Goal: Transaction & Acquisition: Purchase product/service

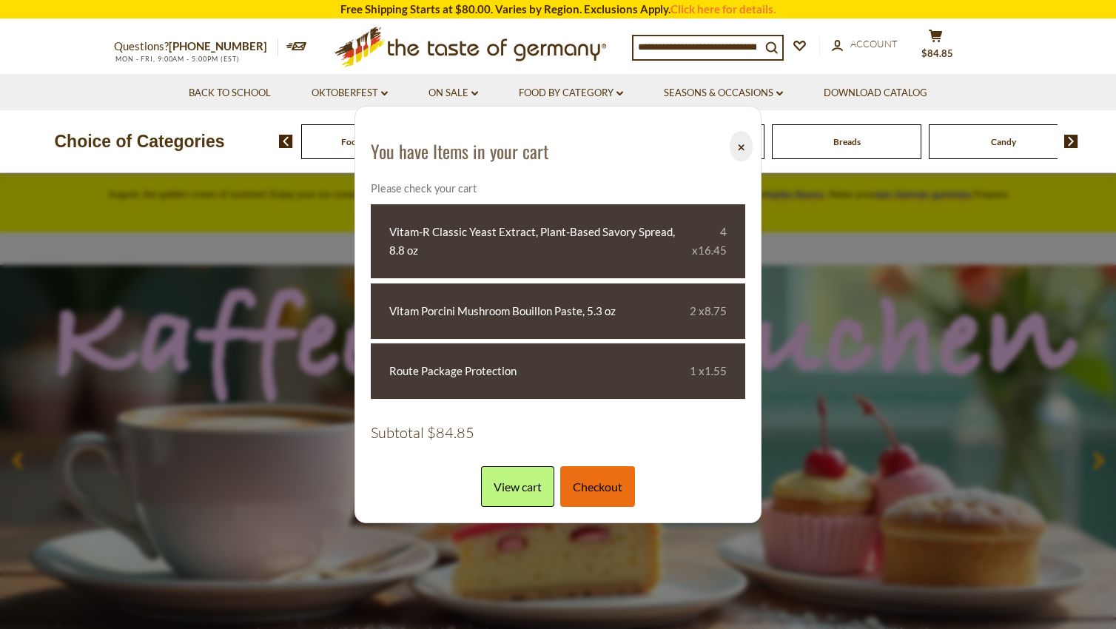
click at [613, 486] on link "Checkout" at bounding box center [597, 486] width 75 height 41
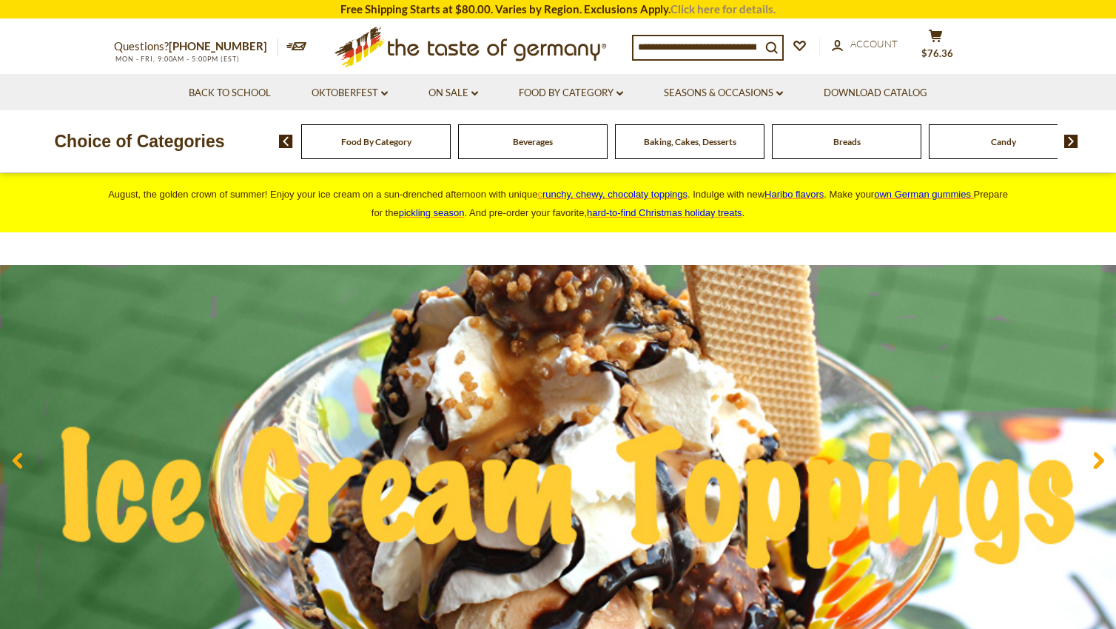
click at [698, 11] on link "Click here for details." at bounding box center [723, 8] width 105 height 13
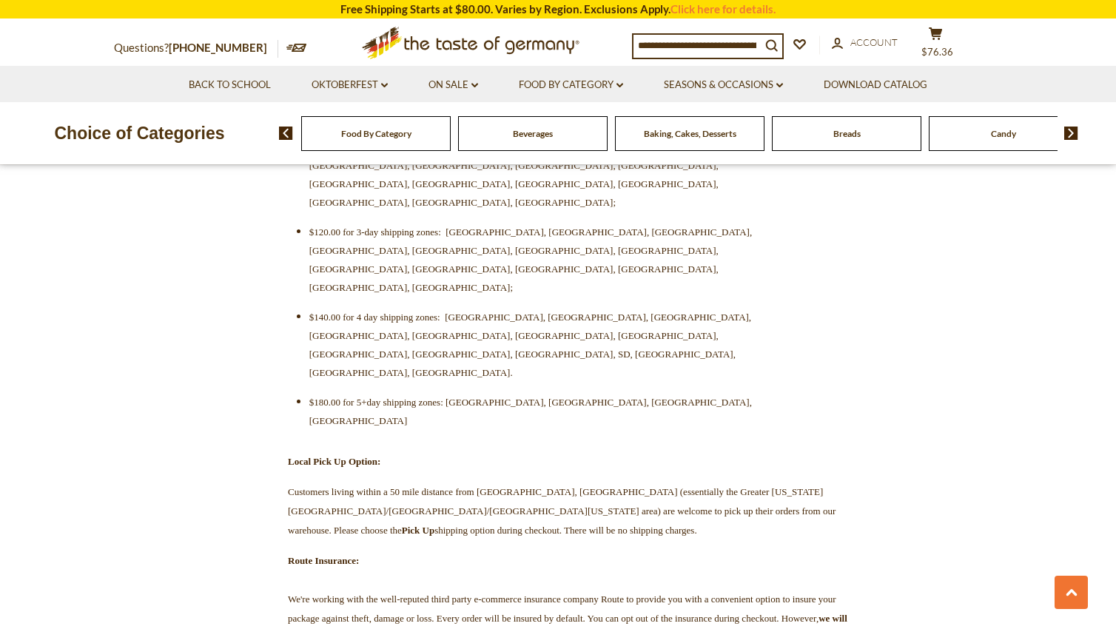
scroll to position [296, 0]
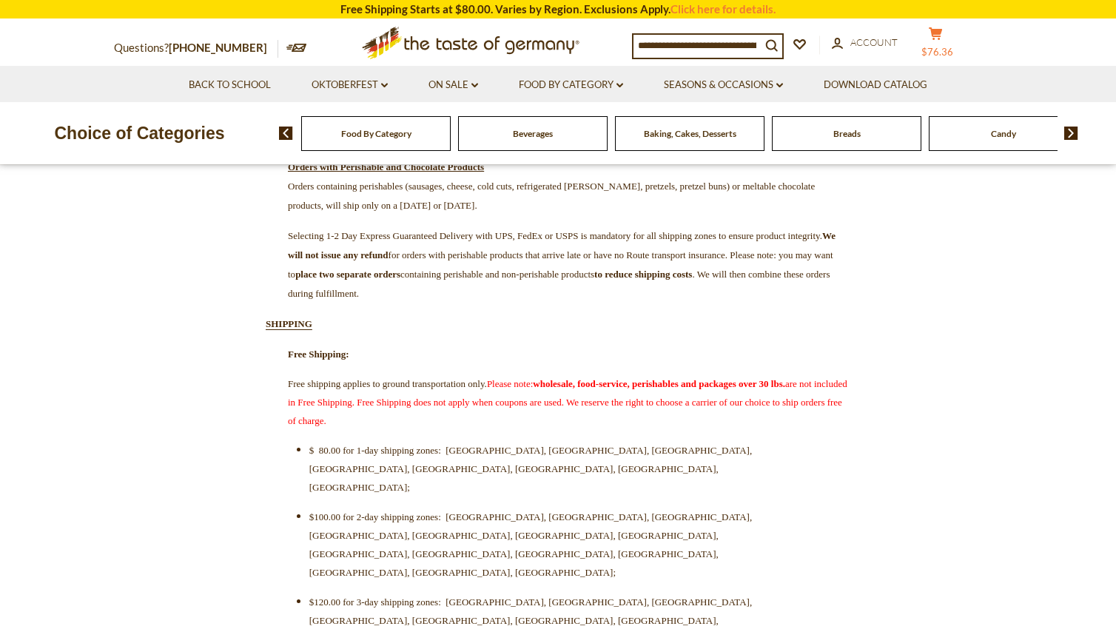
click at [952, 54] on span "$76.36" at bounding box center [938, 52] width 32 height 12
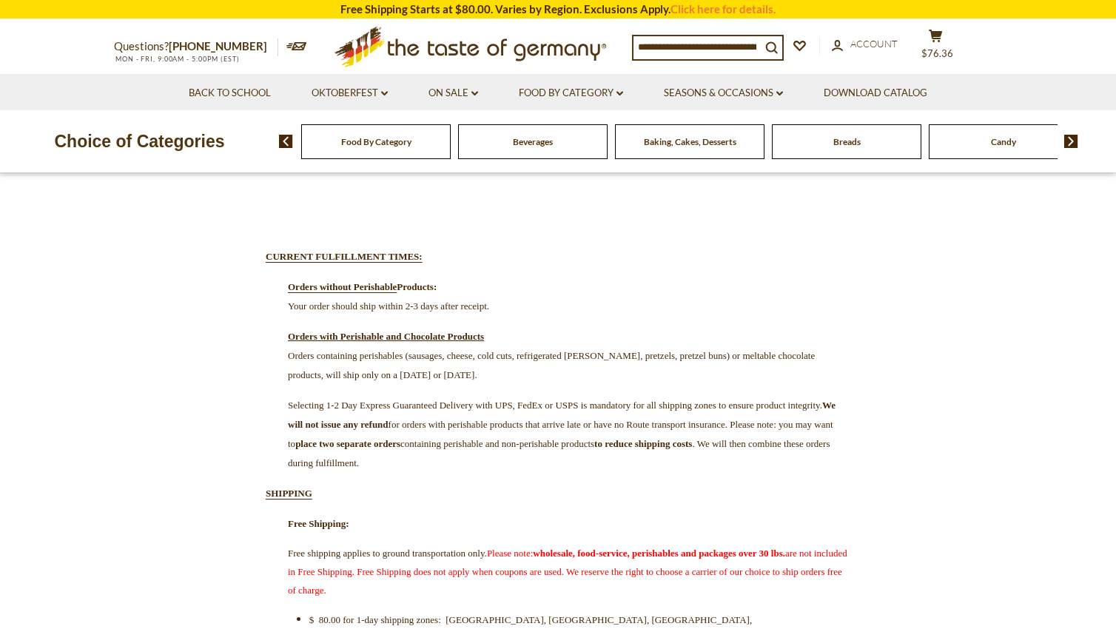
scroll to position [0, 0]
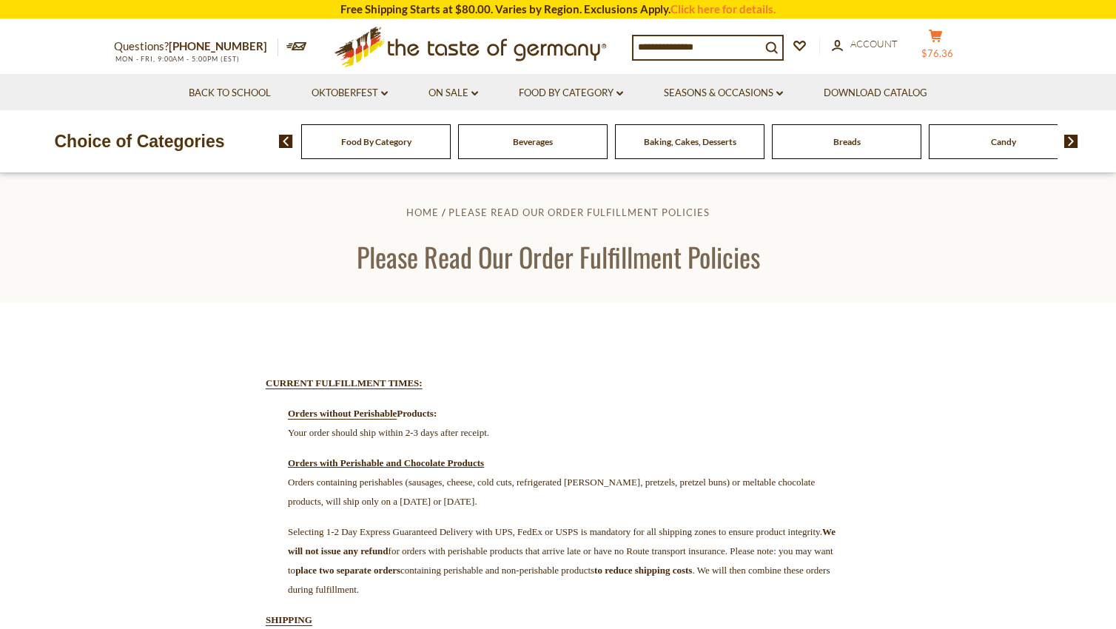
click at [953, 49] on span "$76.36" at bounding box center [938, 53] width 32 height 12
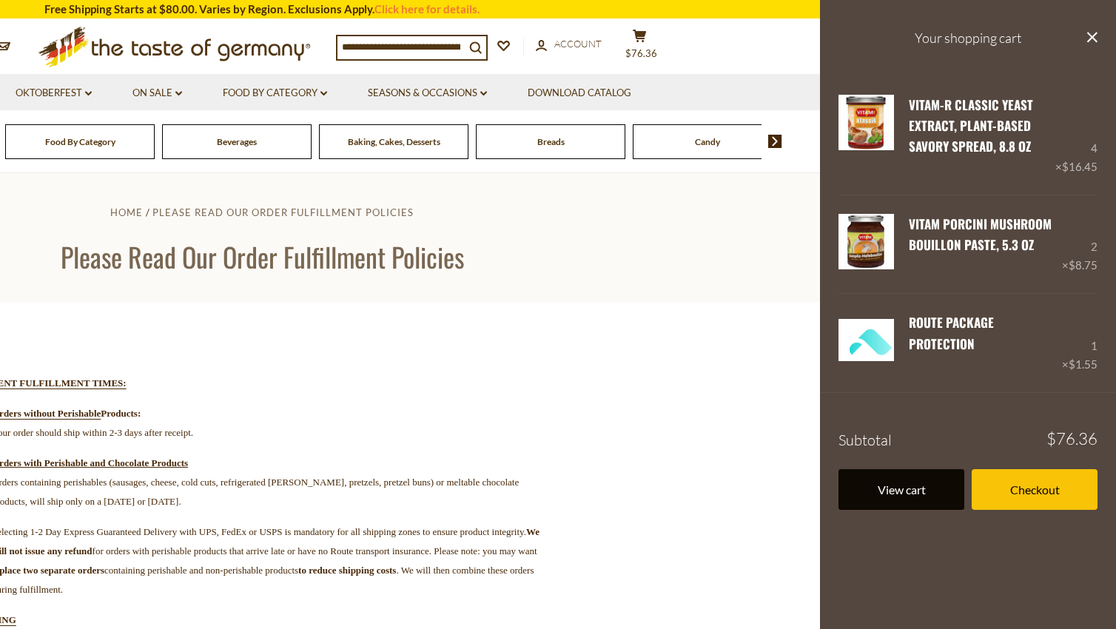
click at [912, 483] on link "View cart" at bounding box center [902, 489] width 126 height 41
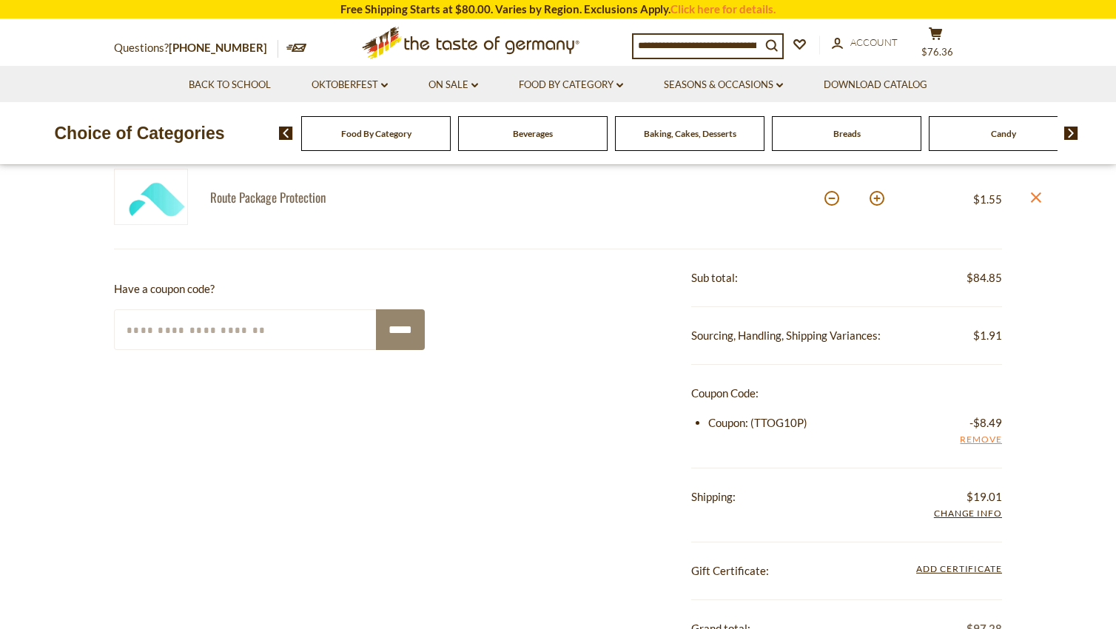
scroll to position [518, 0]
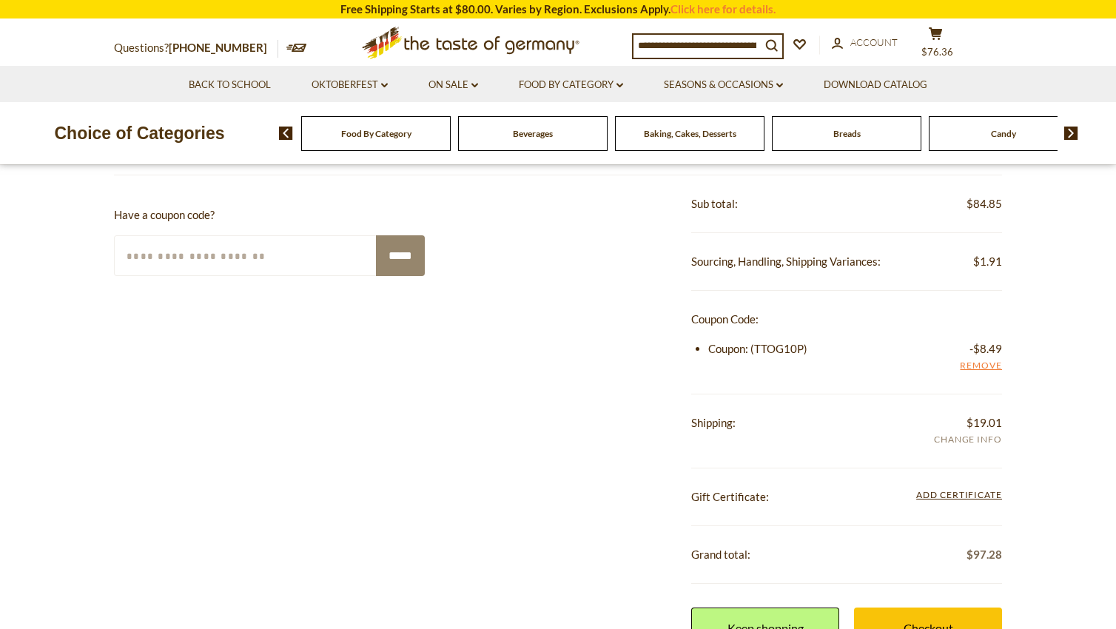
click at [973, 441] on span "Add Info" at bounding box center [968, 440] width 68 height 16
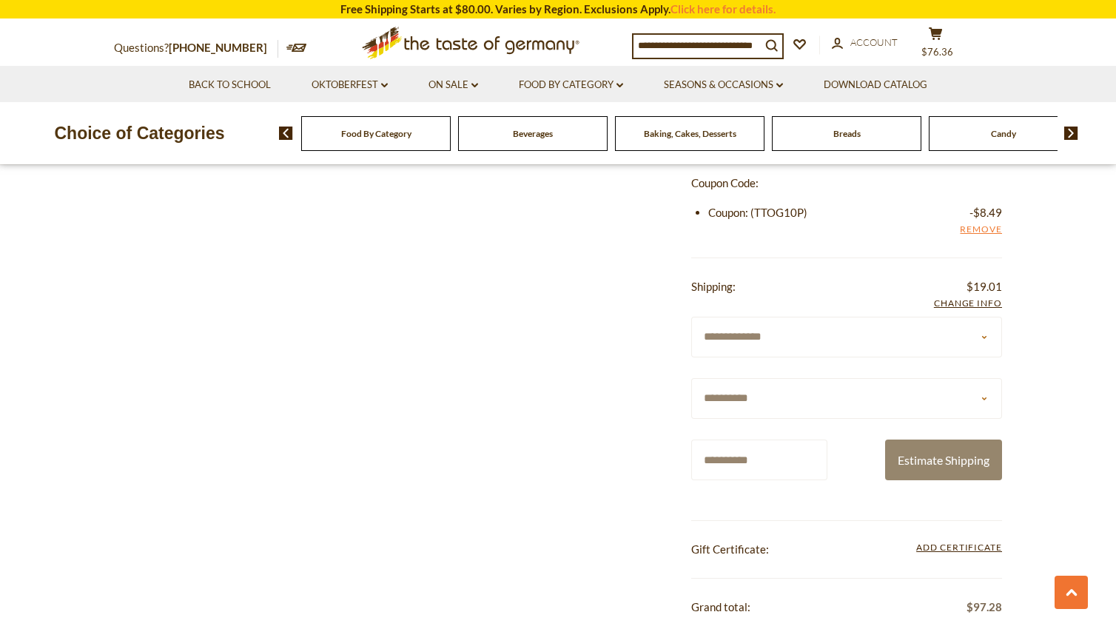
scroll to position [814, 0]
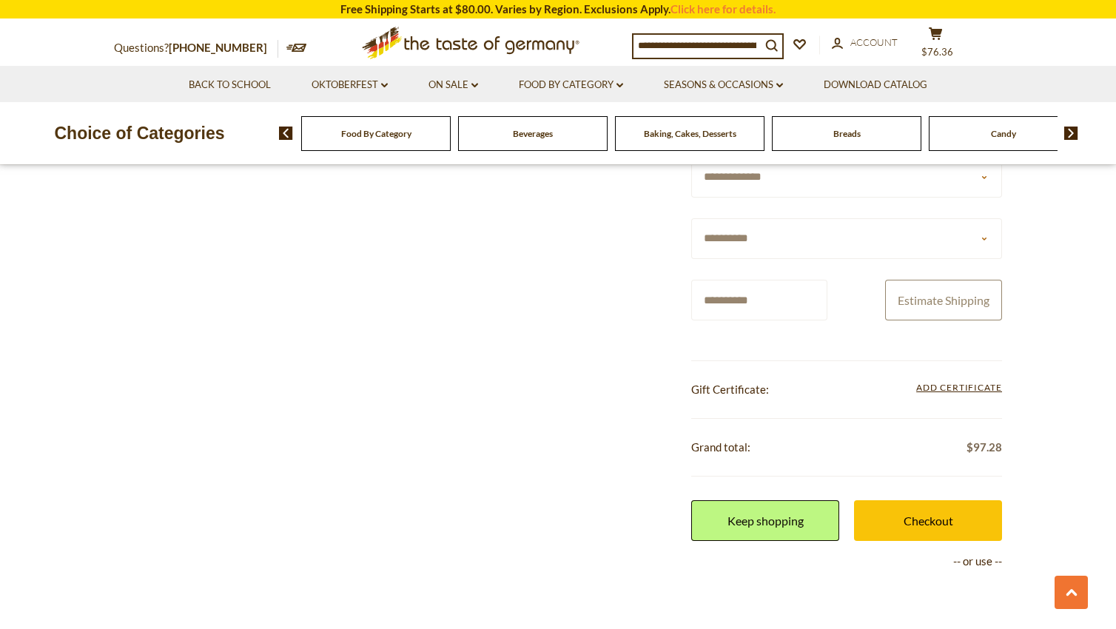
click at [938, 302] on button "Estimate Shipping" at bounding box center [943, 300] width 117 height 41
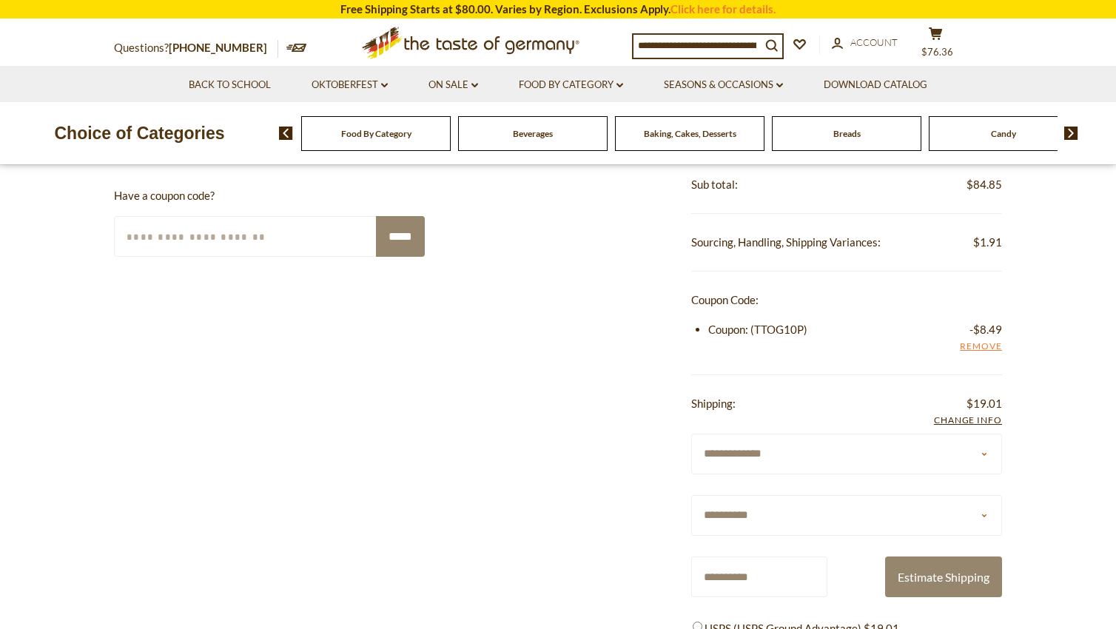
scroll to position [518, 0]
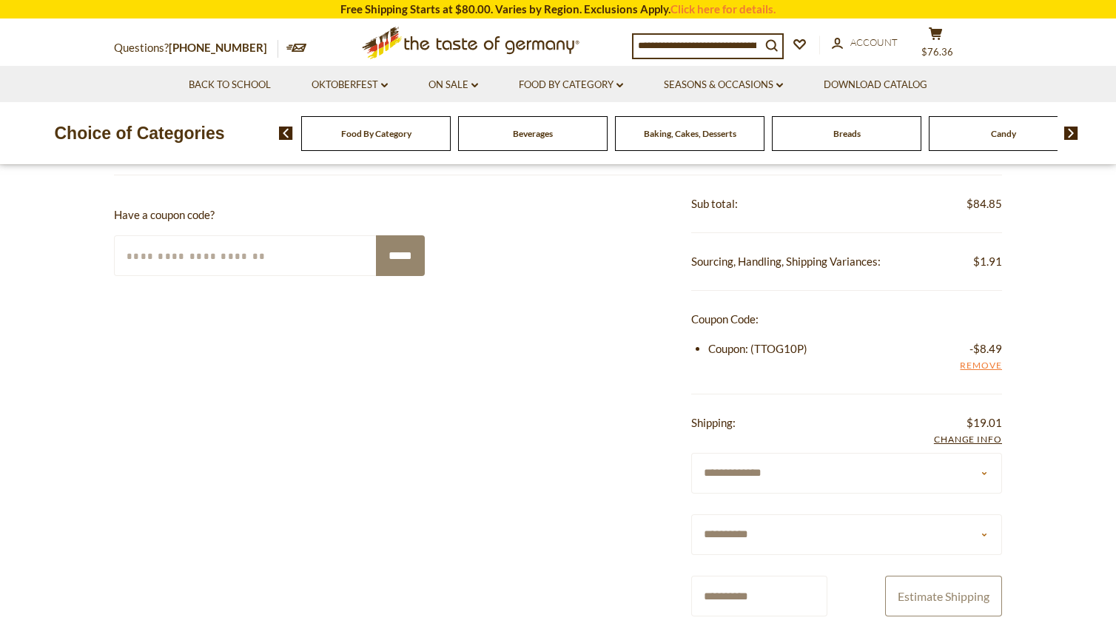
click at [977, 600] on button "Estimate Shipping" at bounding box center [943, 596] width 117 height 41
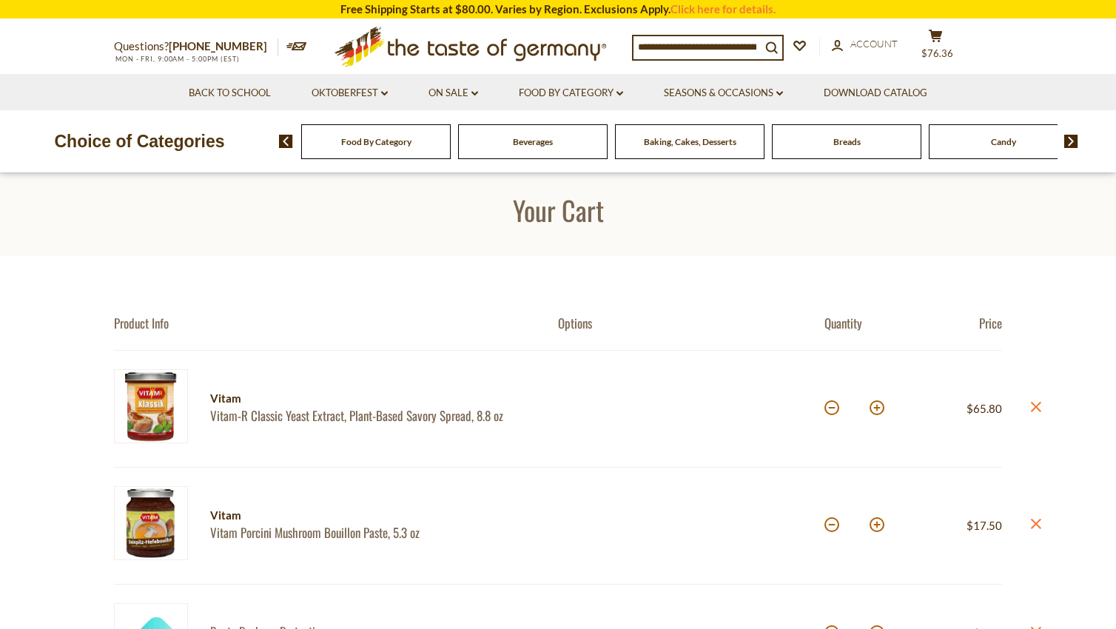
scroll to position [0, 0]
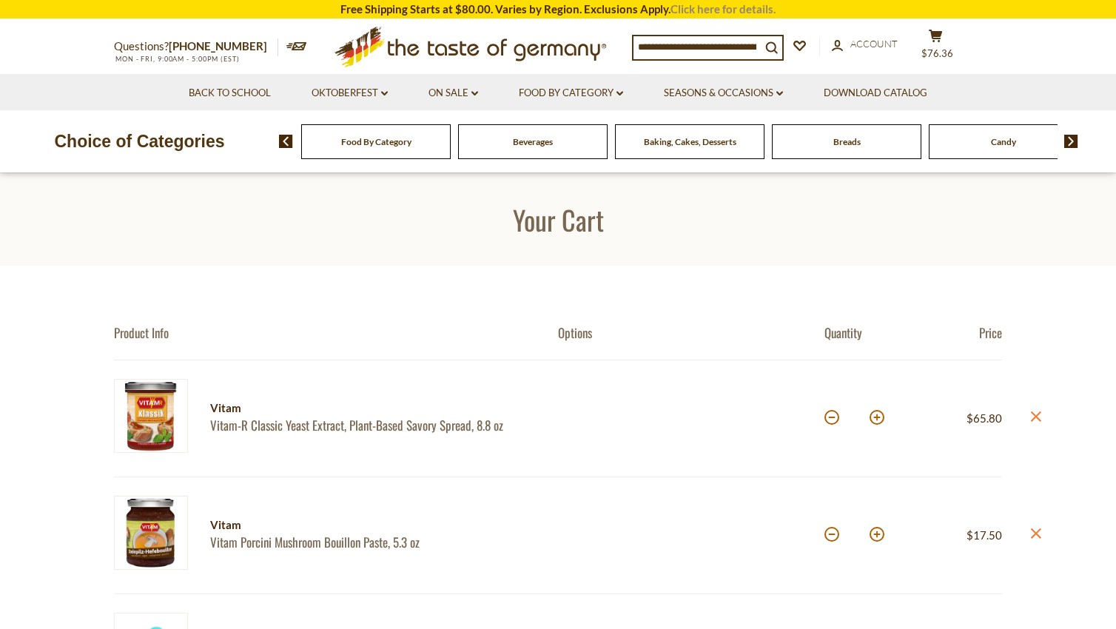
click at [689, 4] on link "Click here for details." at bounding box center [723, 8] width 105 height 13
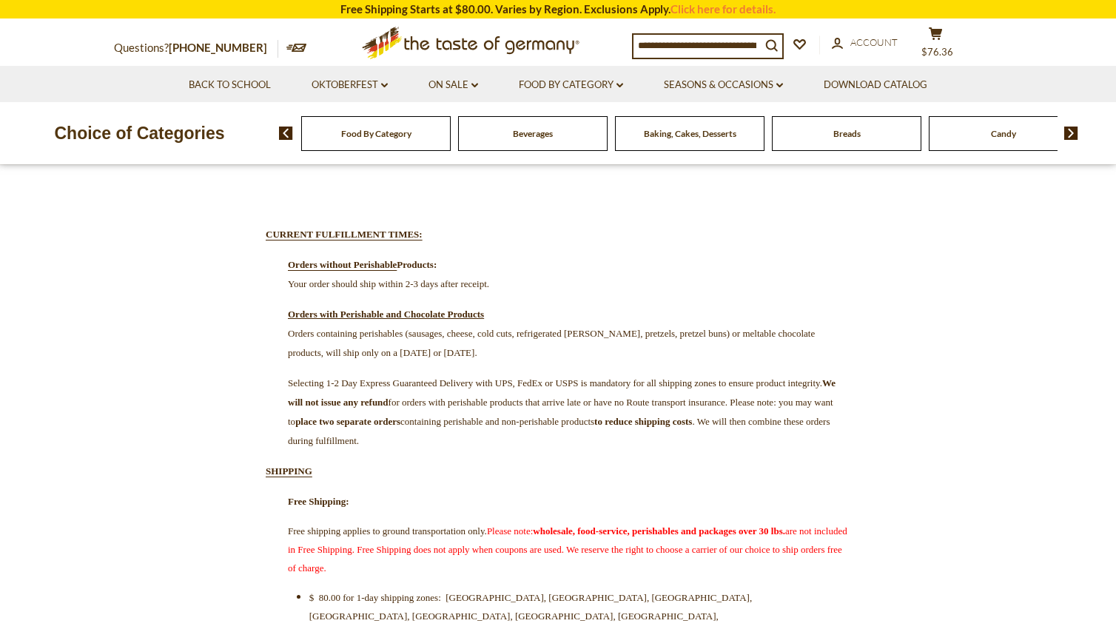
scroll to position [148, 0]
drag, startPoint x: 412, startPoint y: 359, endPoint x: 402, endPoint y: 480, distance: 121.1
drag, startPoint x: 402, startPoint y: 480, endPoint x: 982, endPoint y: 419, distance: 583.5
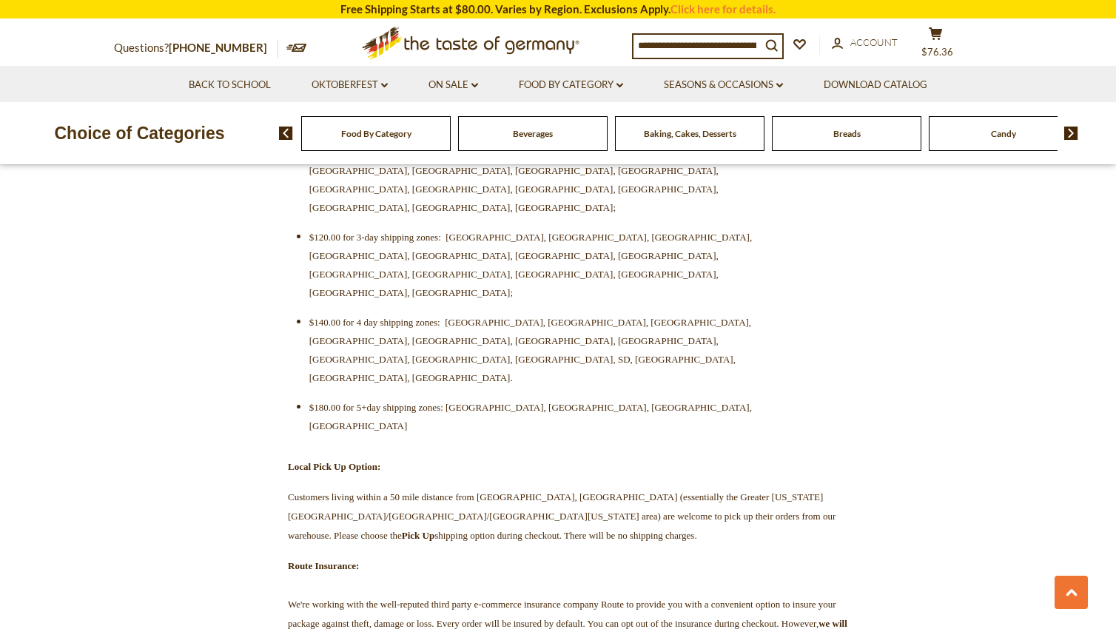
scroll to position [518, 0]
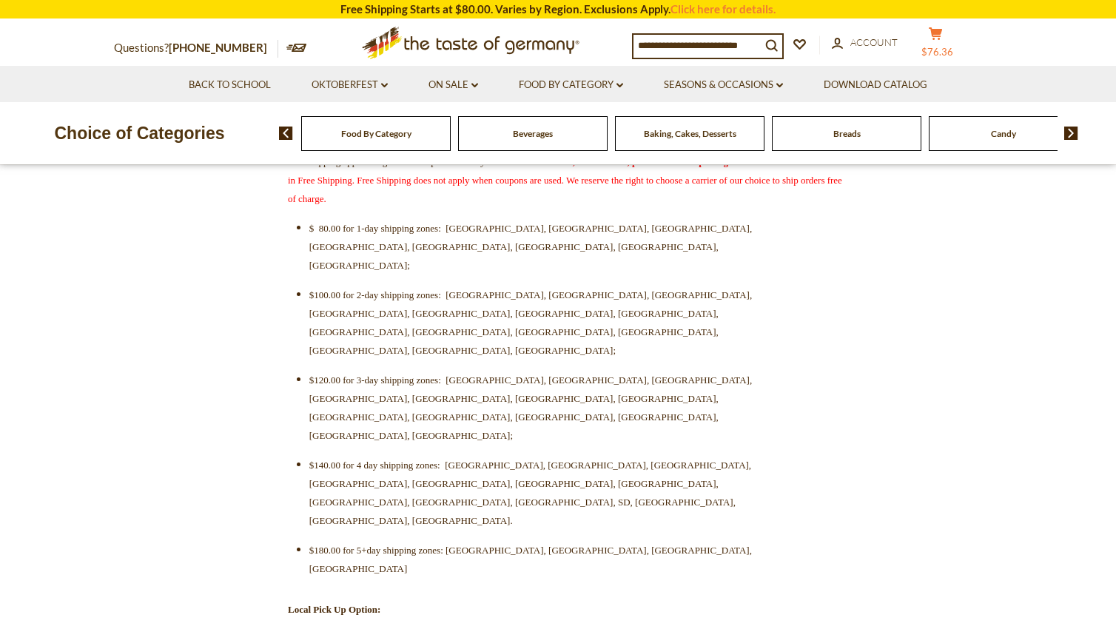
click at [944, 50] on span "$76.36" at bounding box center [938, 52] width 32 height 12
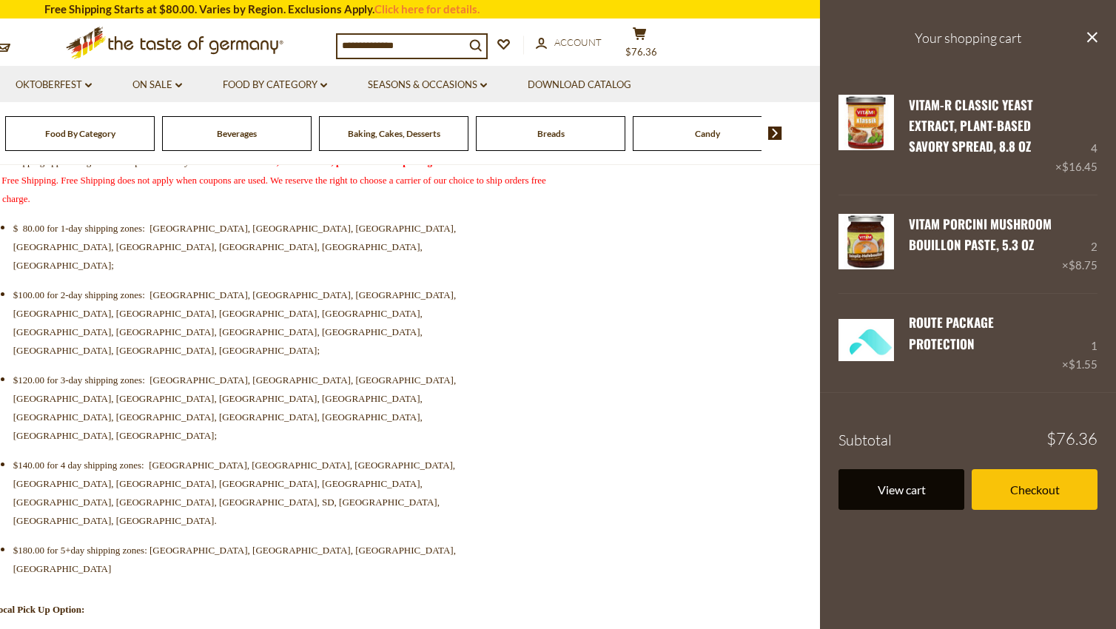
click at [909, 489] on link "View cart" at bounding box center [902, 489] width 126 height 41
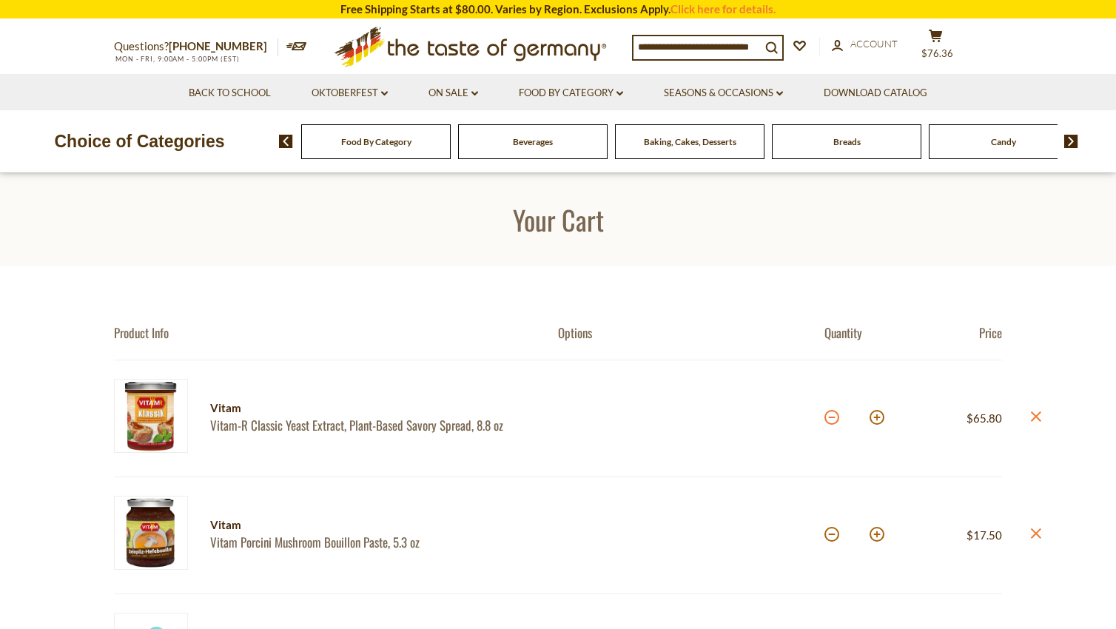
click at [832, 419] on button at bounding box center [832, 417] width 15 height 15
click at [832, 418] on button at bounding box center [832, 417] width 15 height 15
type input "*"
click at [830, 534] on button at bounding box center [832, 534] width 15 height 15
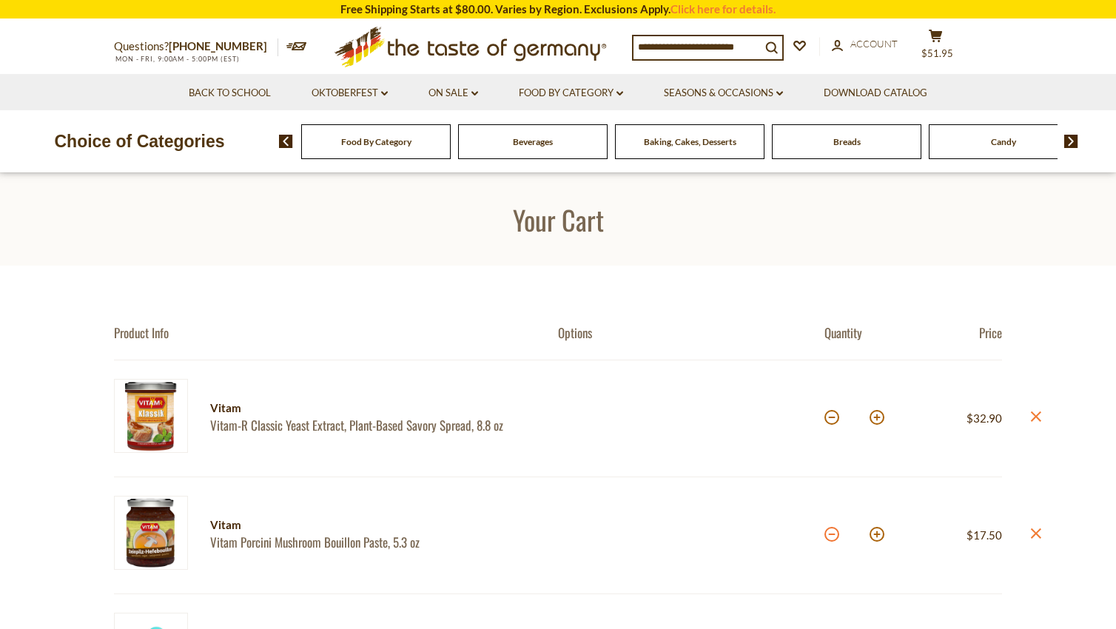
type input "*"
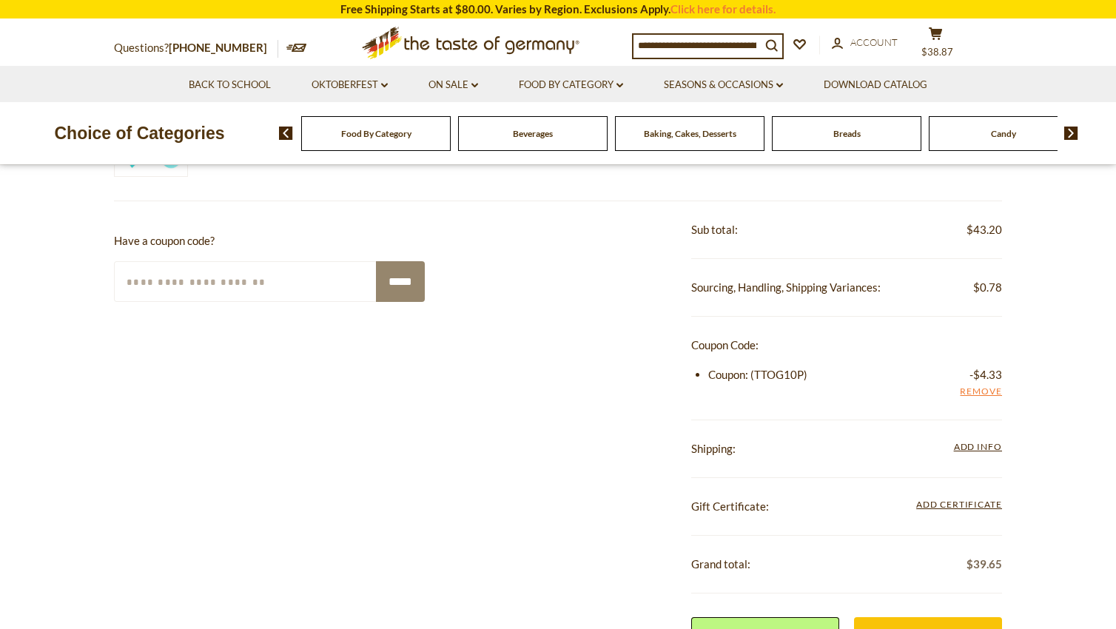
scroll to position [592, 0]
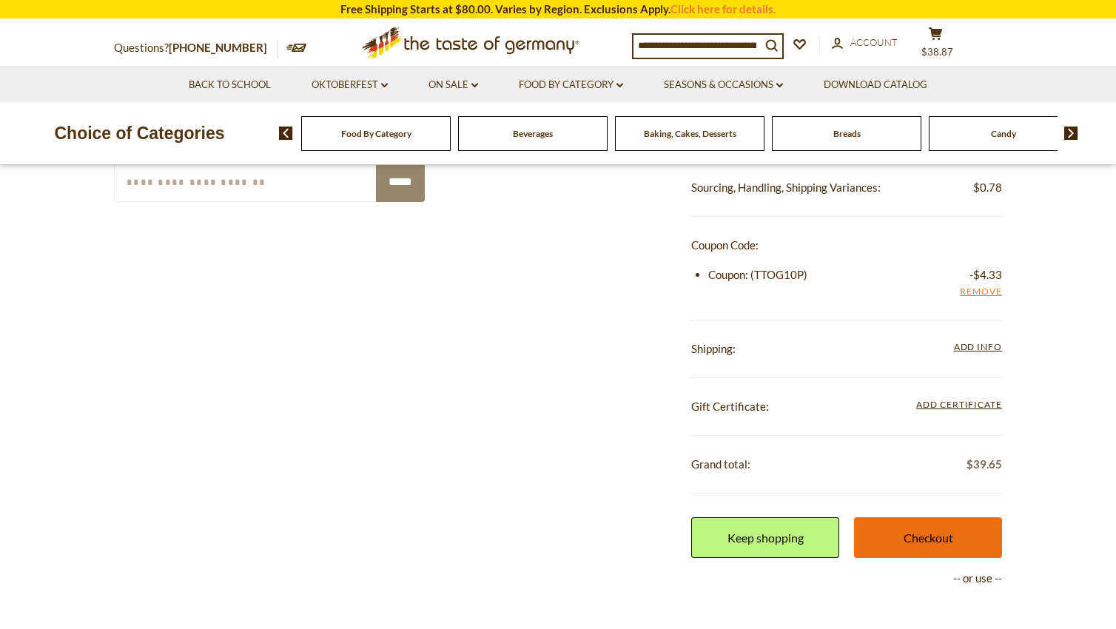
click at [914, 533] on link "Checkout" at bounding box center [928, 537] width 148 height 41
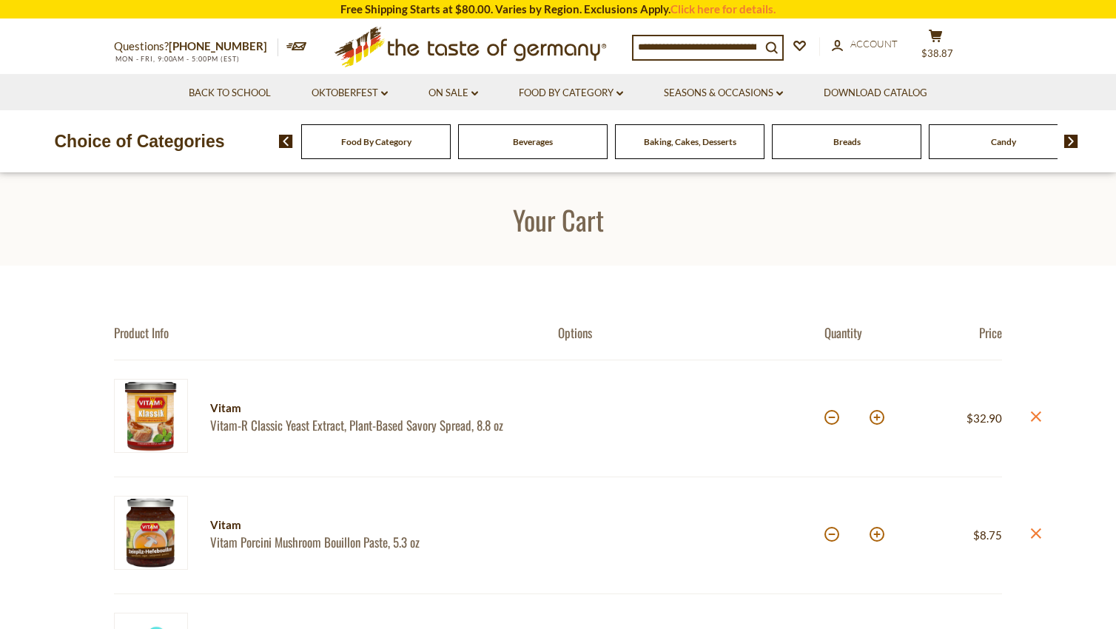
click at [403, 140] on span "Food By Category" at bounding box center [376, 141] width 70 height 11
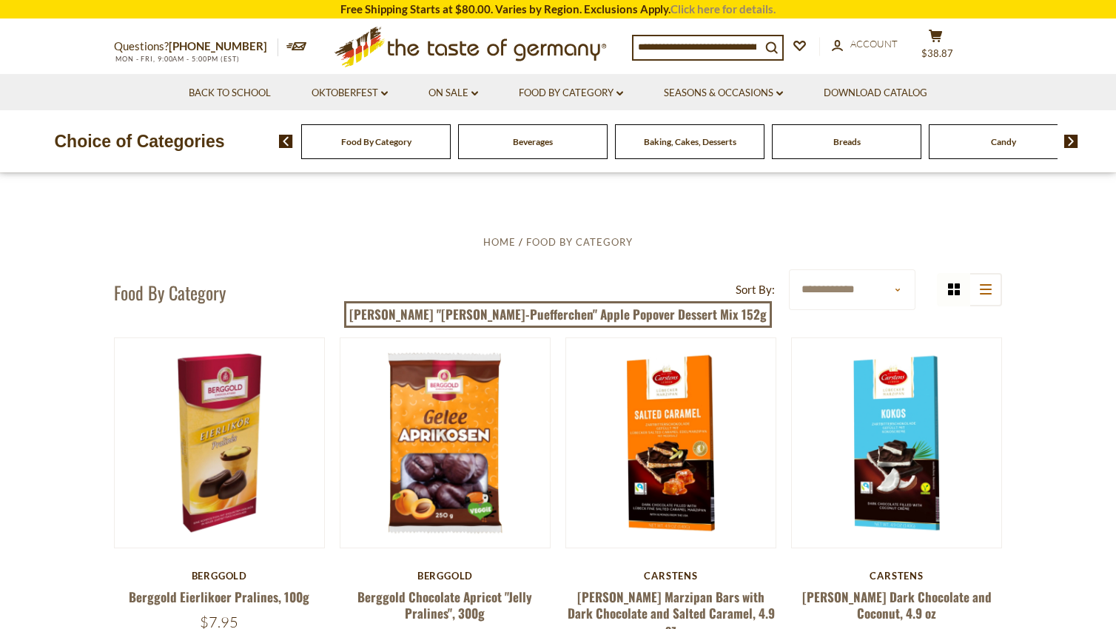
click at [718, 7] on link "Click here for details." at bounding box center [723, 8] width 105 height 13
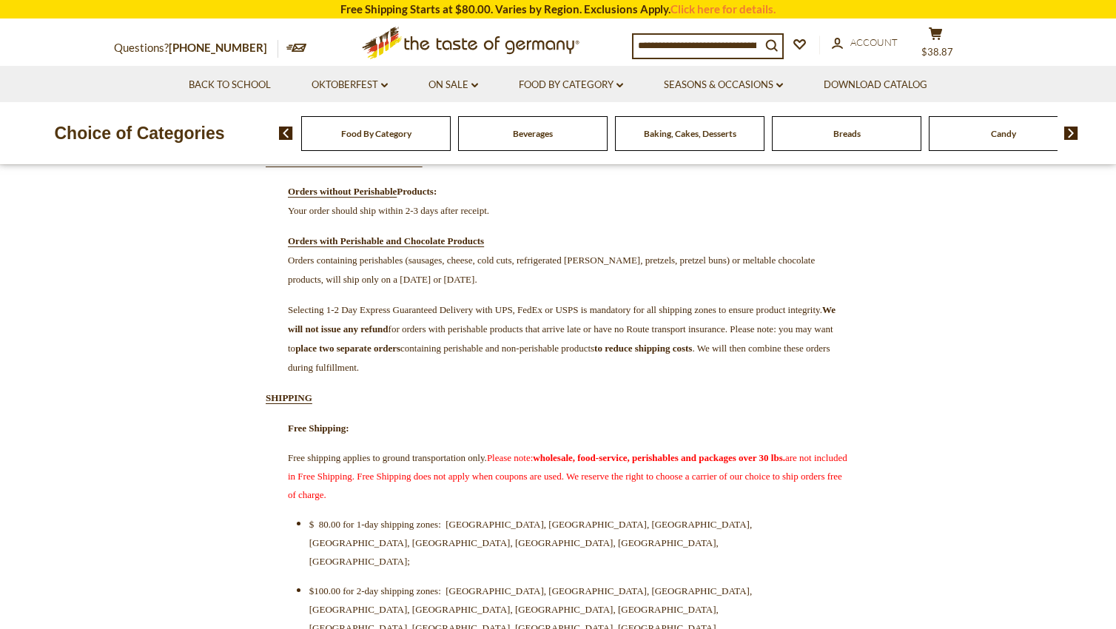
scroll to position [296, 0]
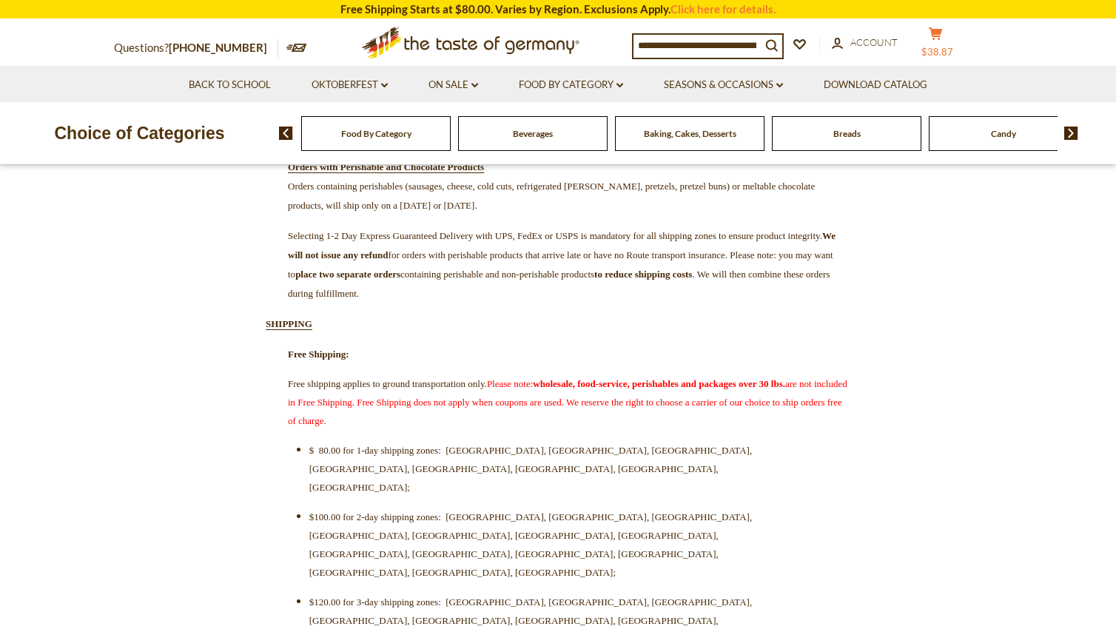
click at [940, 53] on span "$38.87" at bounding box center [938, 52] width 32 height 12
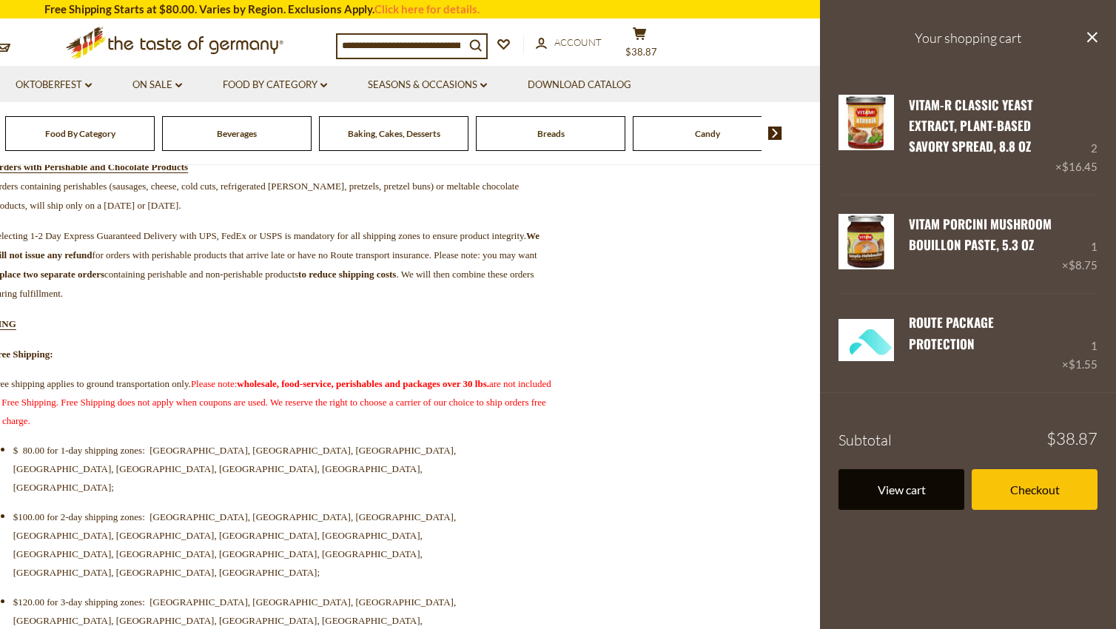
click at [906, 482] on link "View cart" at bounding box center [902, 489] width 126 height 41
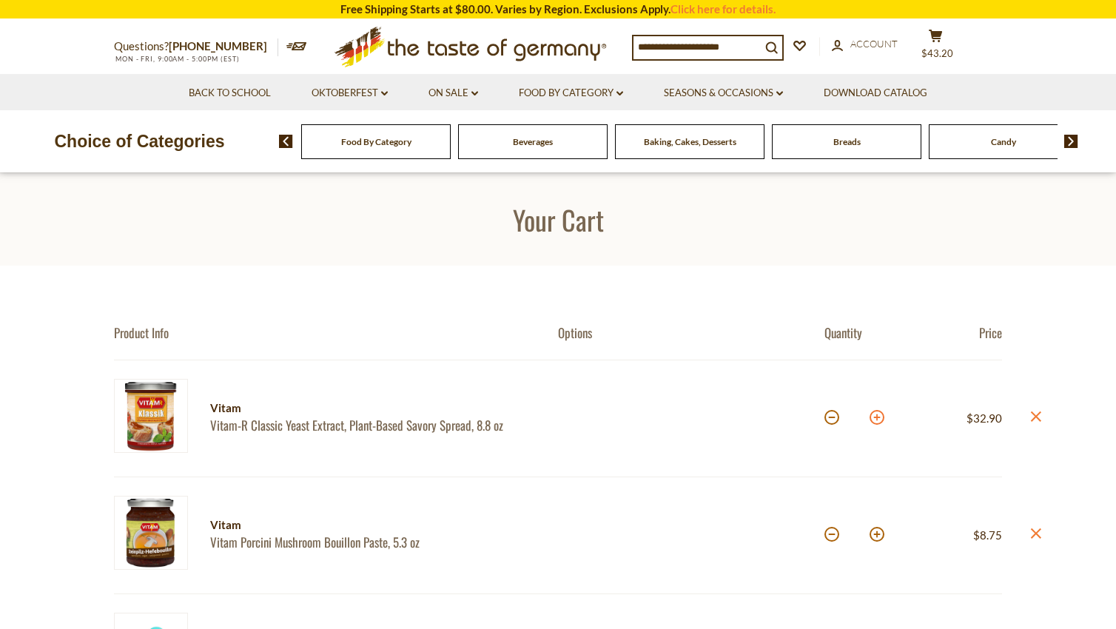
click at [878, 417] on button at bounding box center [877, 417] width 15 height 15
type input "*"
click at [880, 537] on button at bounding box center [877, 534] width 15 height 15
type input "*"
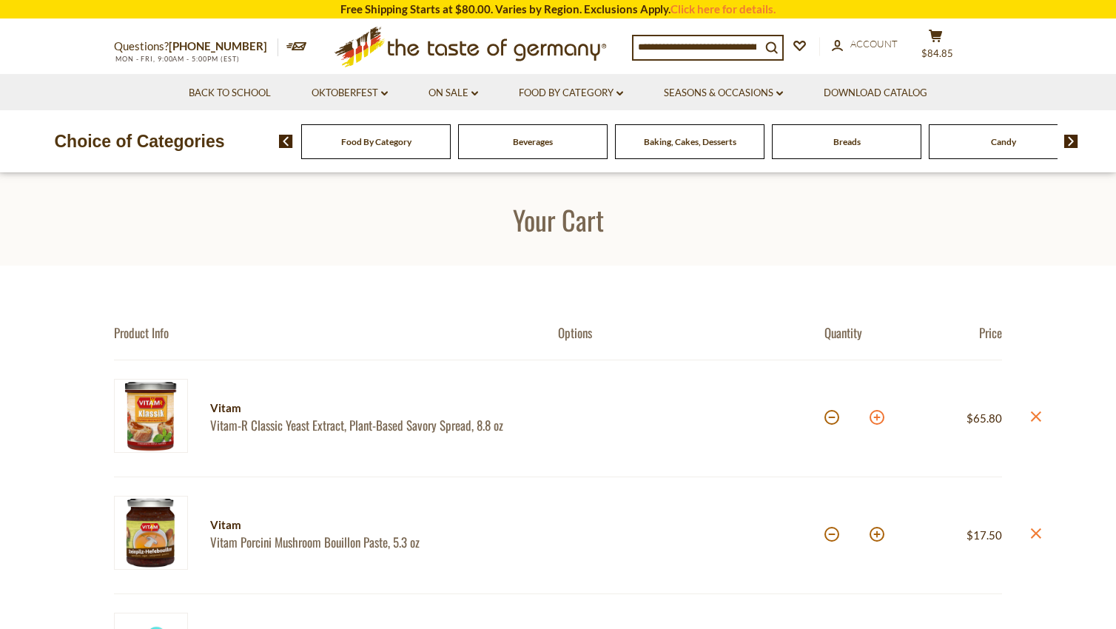
click at [880, 419] on button at bounding box center [877, 417] width 15 height 15
type input "*"
click at [879, 538] on button at bounding box center [877, 534] width 15 height 15
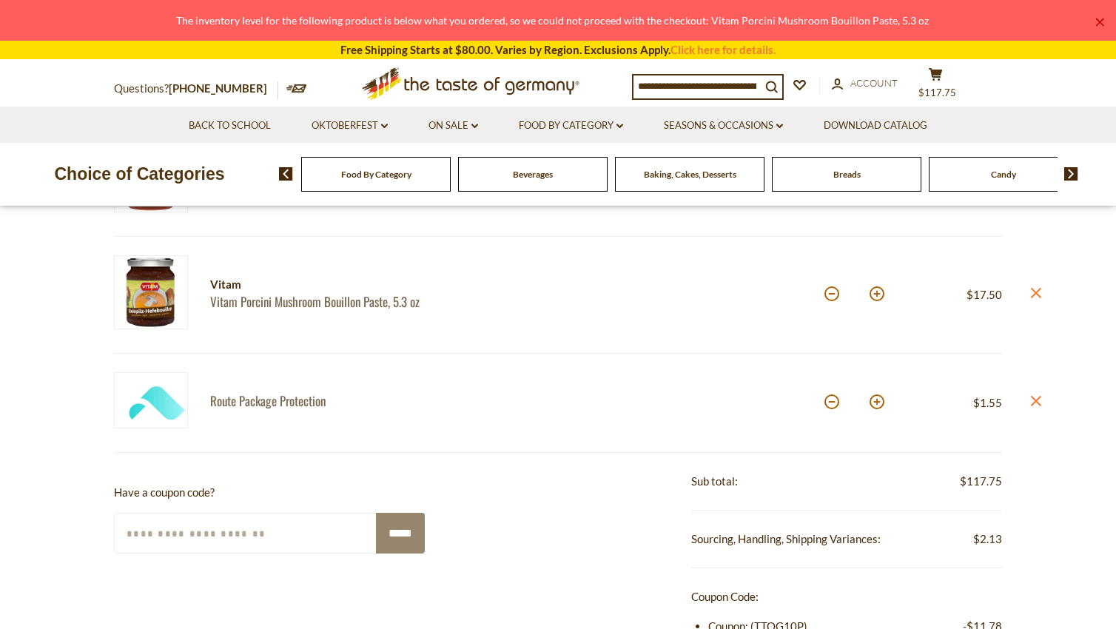
scroll to position [148, 0]
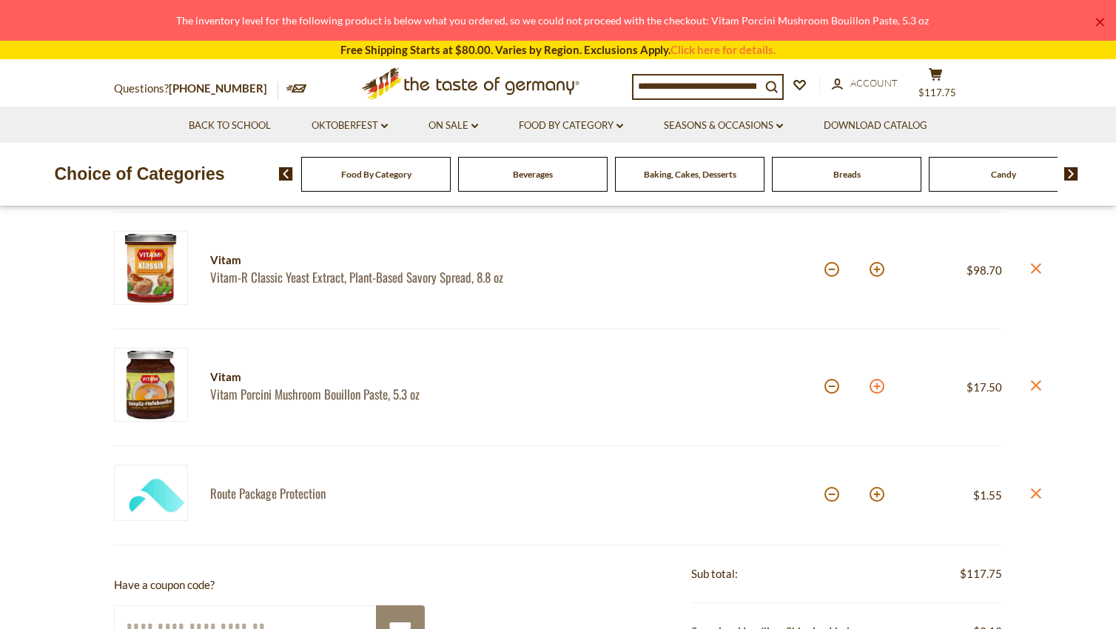
click at [879, 391] on button at bounding box center [877, 386] width 15 height 15
type input "*"
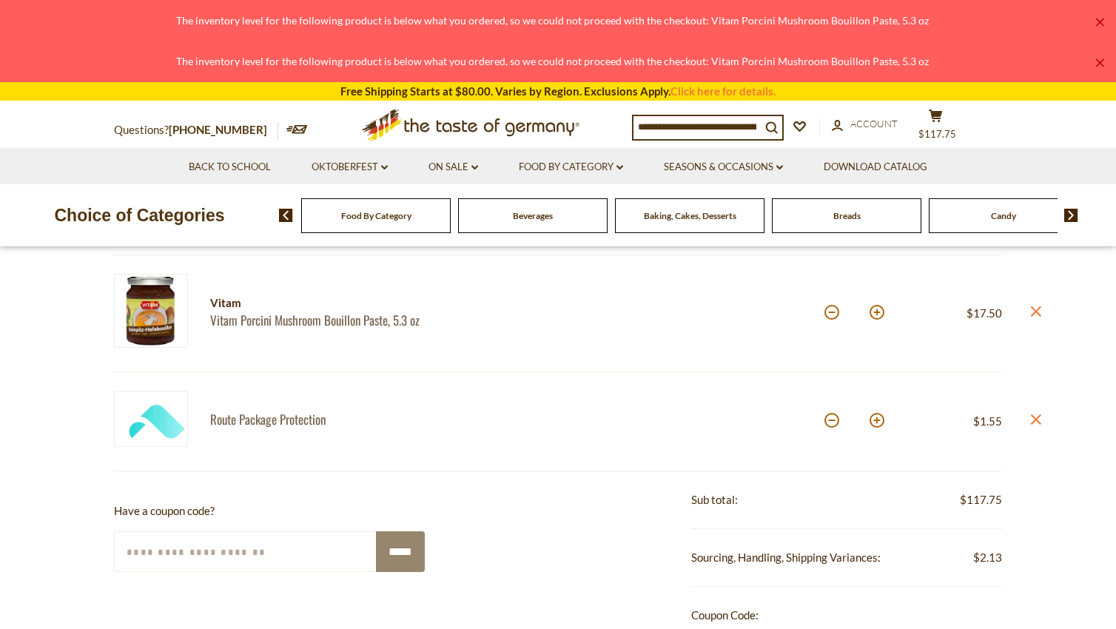
scroll to position [0, 0]
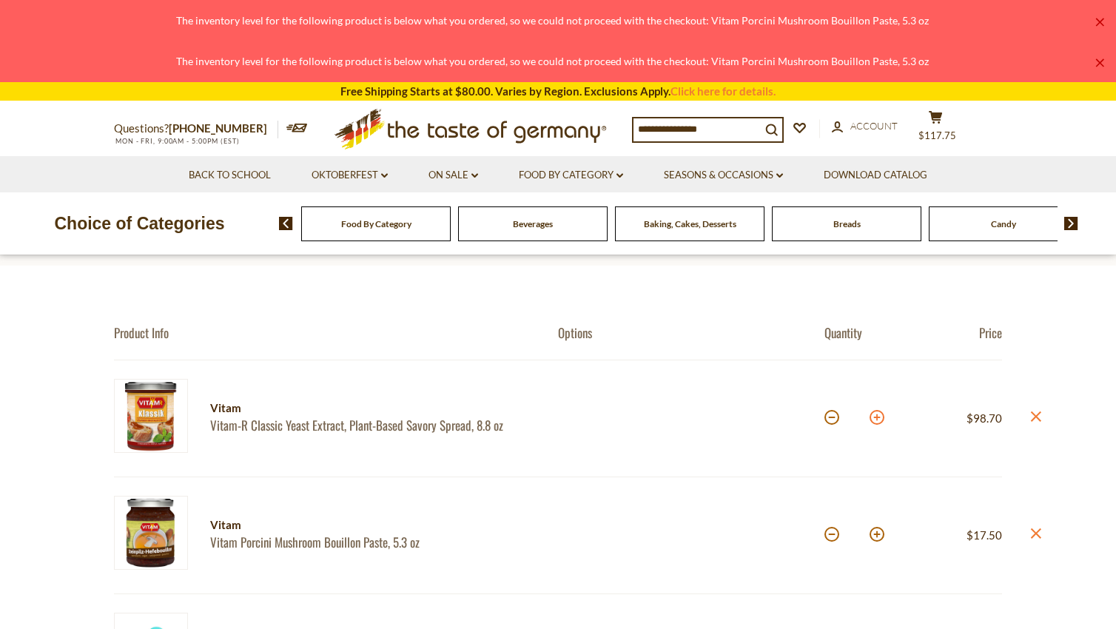
click at [874, 417] on button at bounding box center [877, 417] width 15 height 15
type input "*"
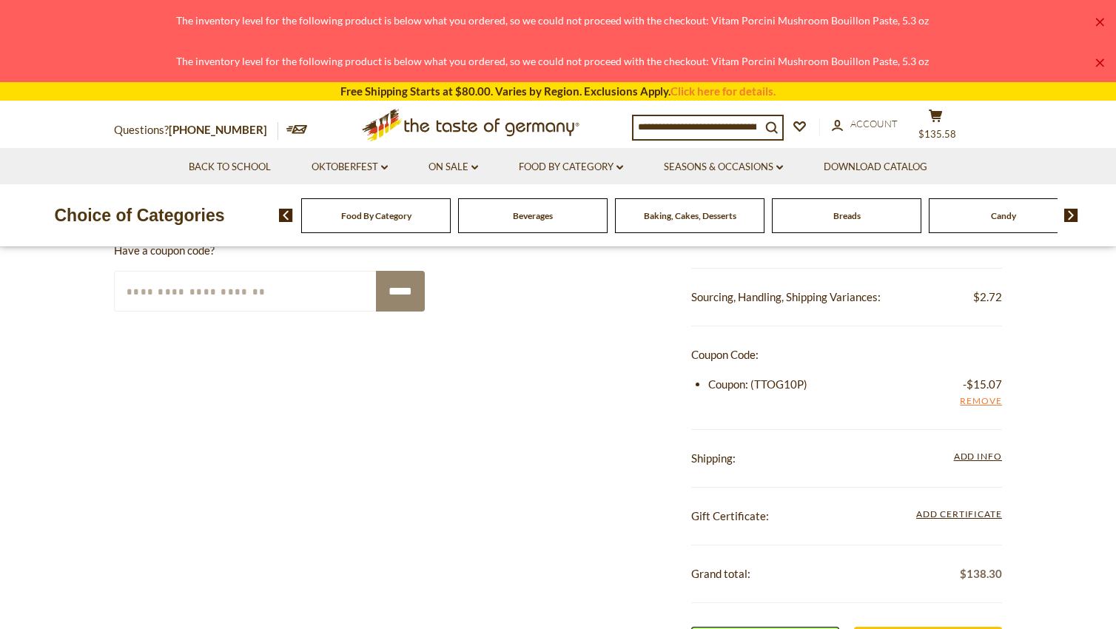
scroll to position [518, 0]
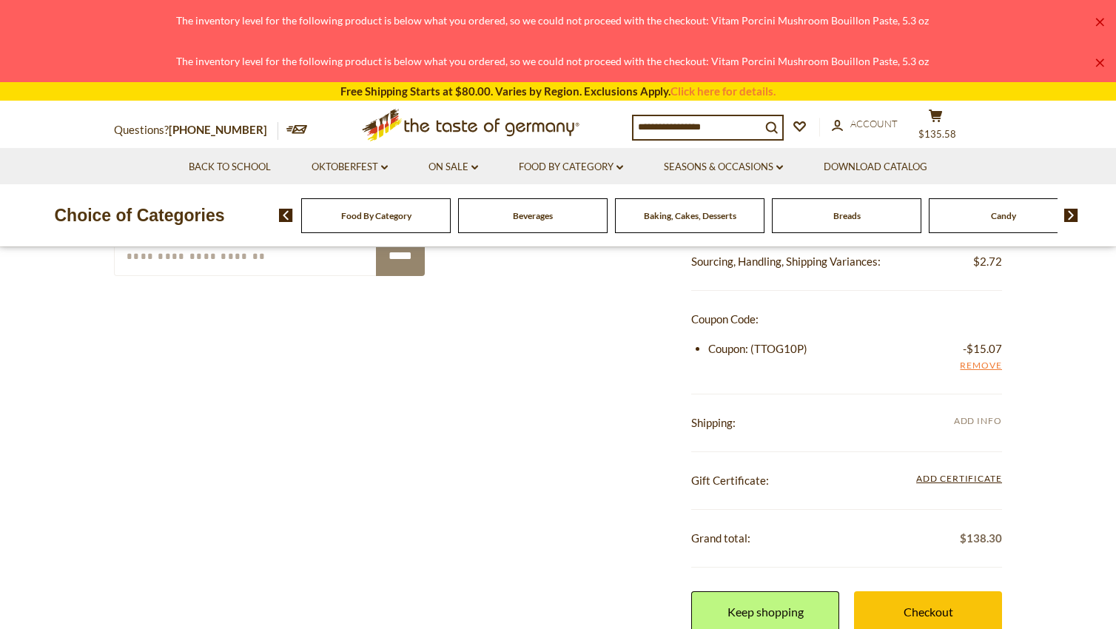
click at [972, 425] on span "Add Info" at bounding box center [978, 420] width 48 height 11
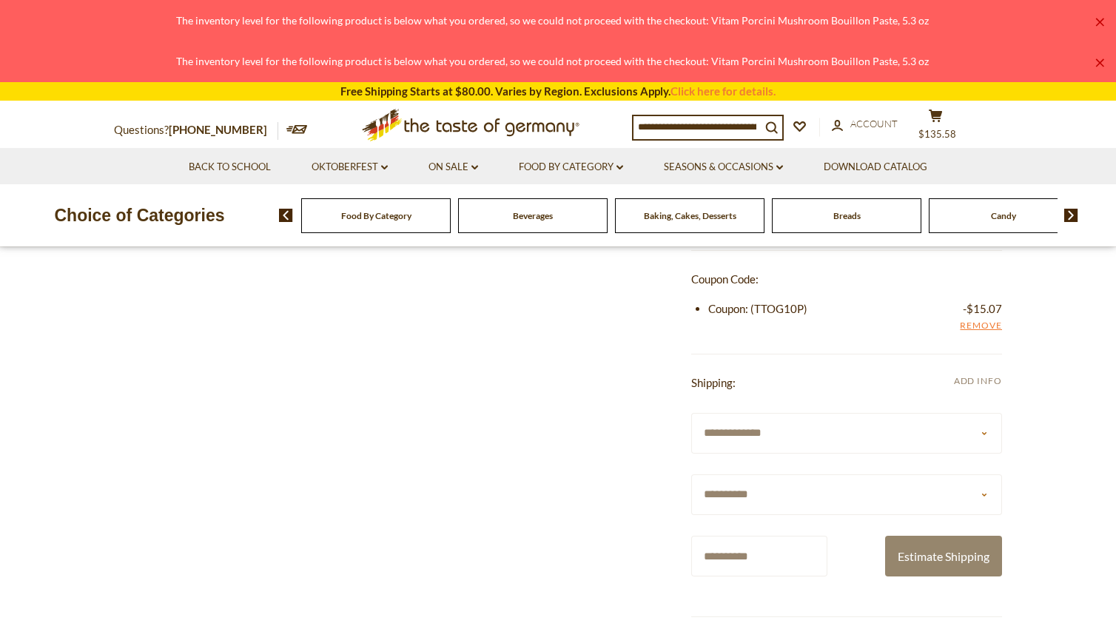
scroll to position [592, 0]
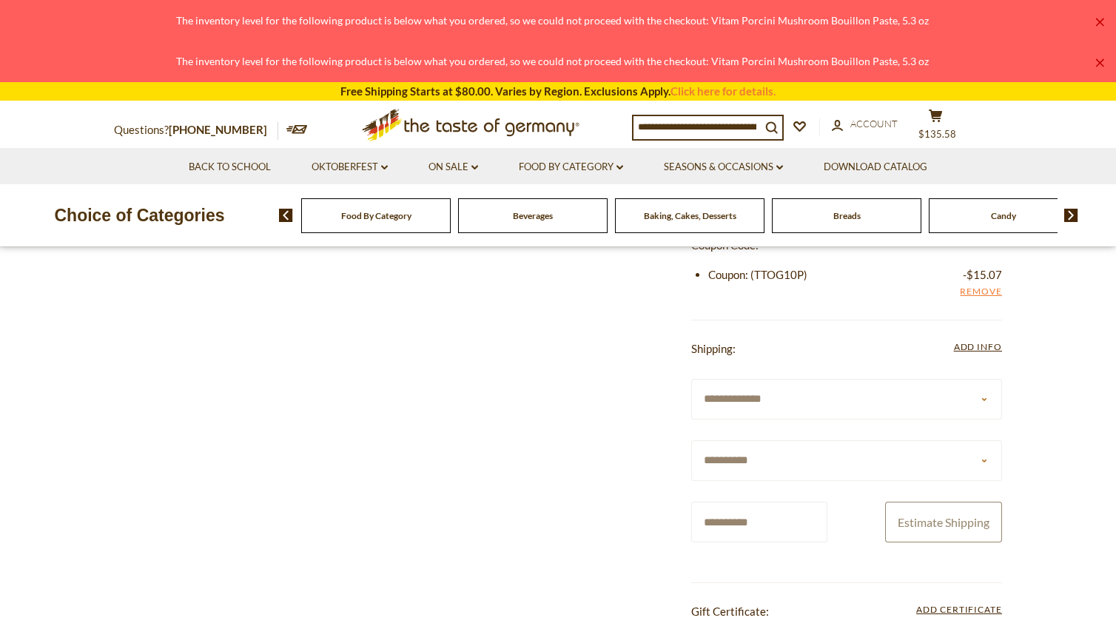
click at [953, 537] on button "Estimate Shipping" at bounding box center [943, 522] width 117 height 41
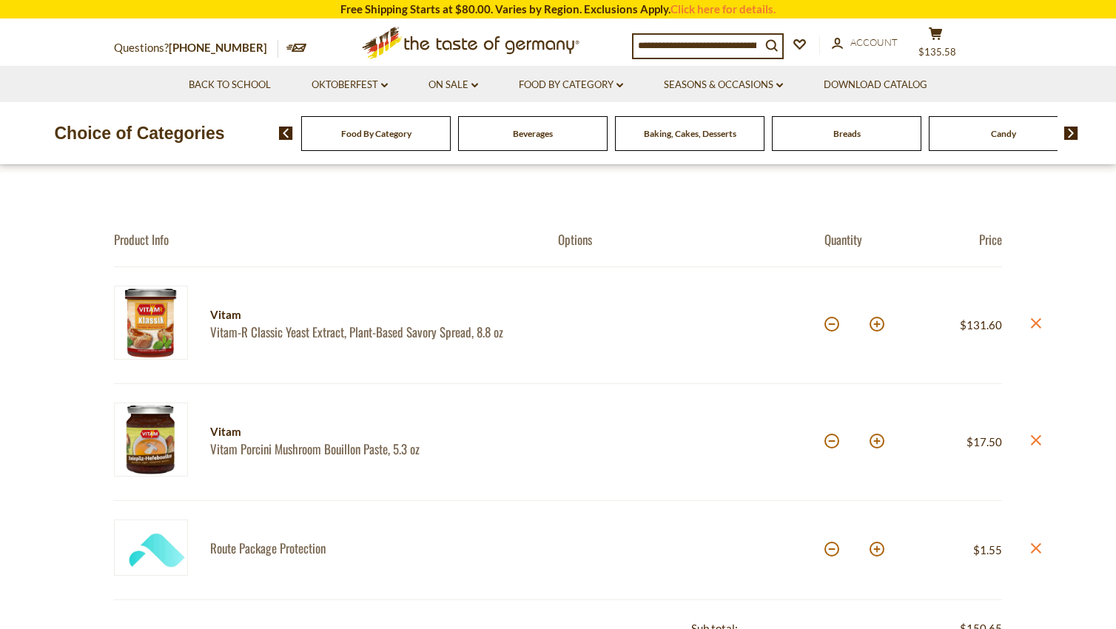
scroll to position [74, 0]
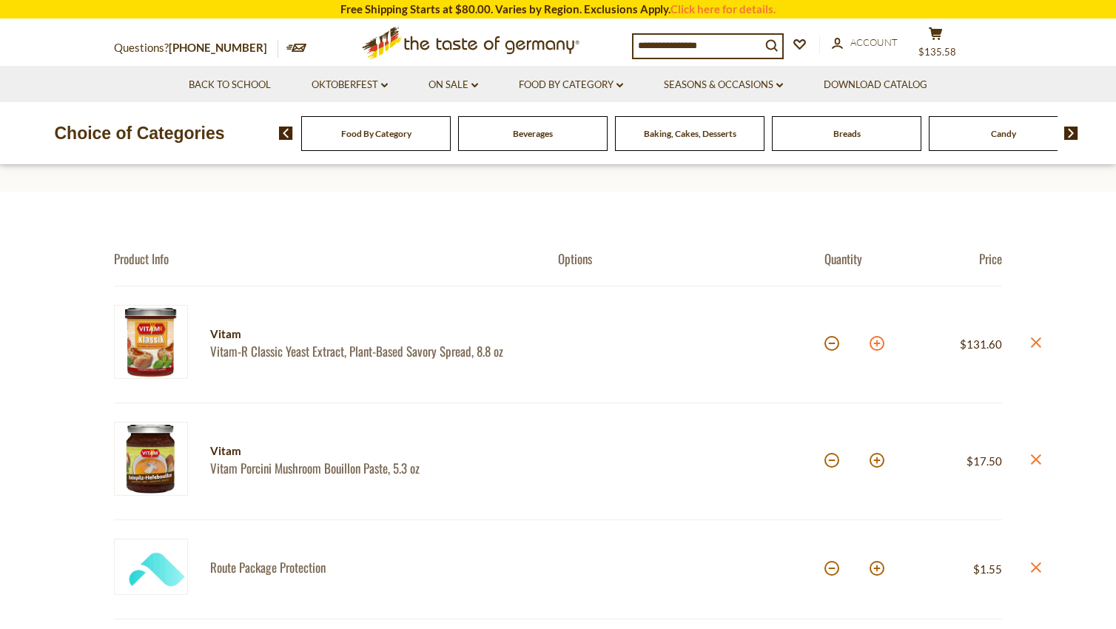
click at [875, 344] on button at bounding box center [877, 343] width 15 height 15
type input "*"
click at [876, 346] on button at bounding box center [877, 343] width 15 height 15
type input "**"
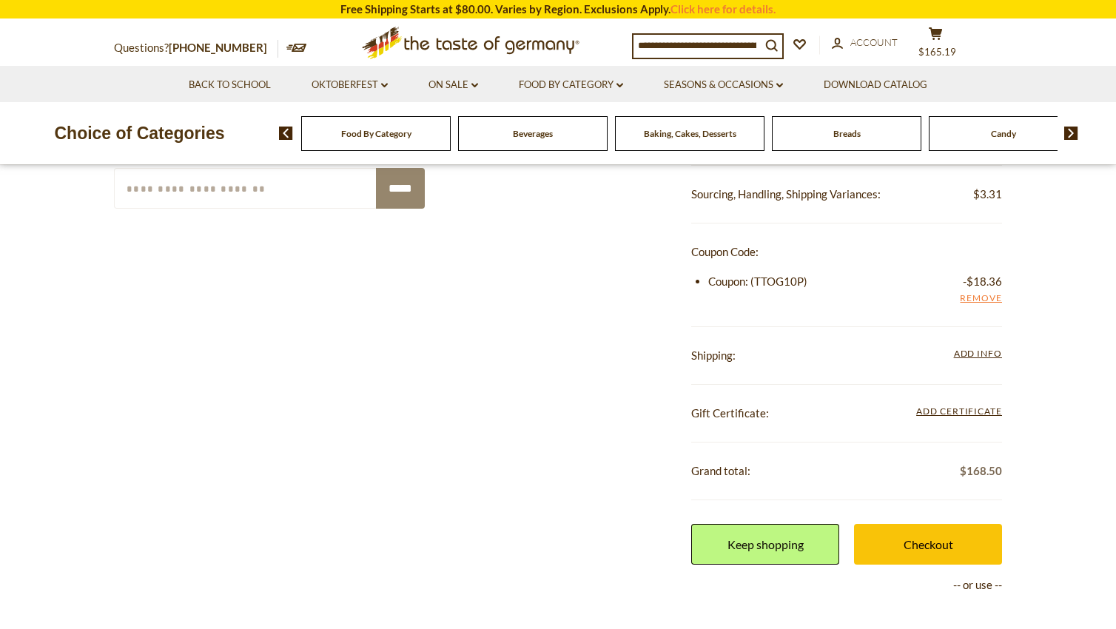
scroll to position [592, 0]
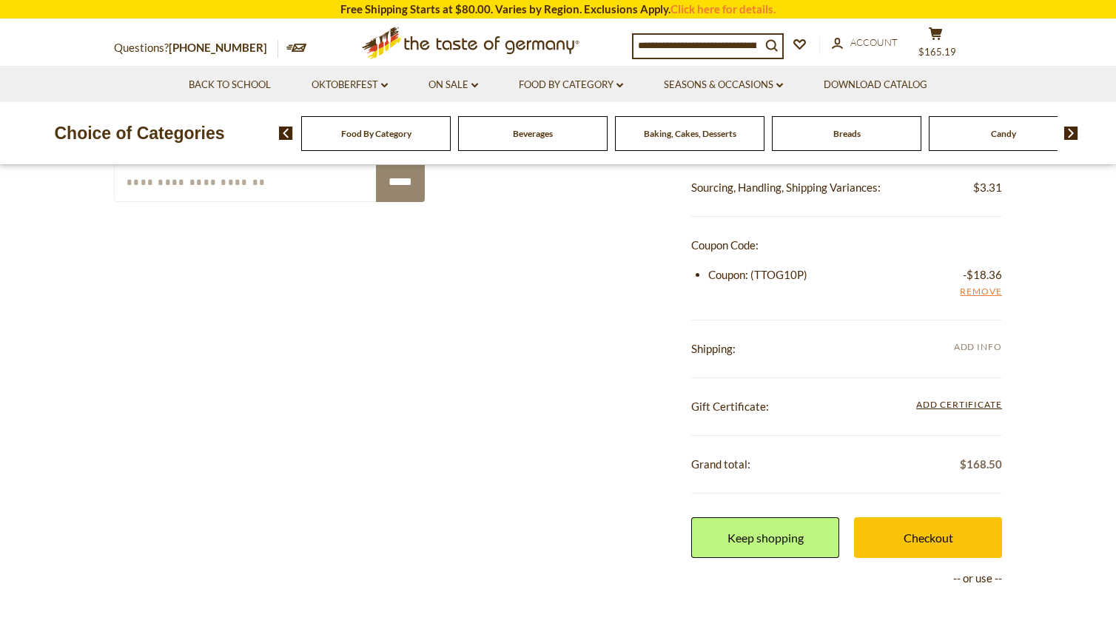
click at [980, 349] on span "Add Info" at bounding box center [978, 346] width 48 height 11
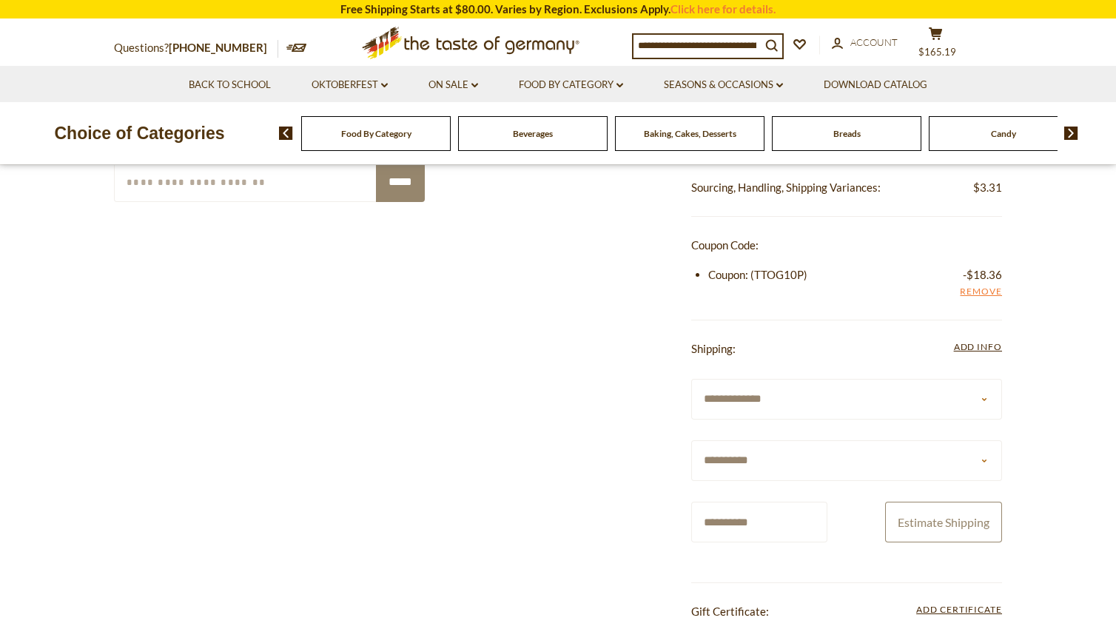
click at [929, 534] on button "Estimate Shipping" at bounding box center [943, 522] width 117 height 41
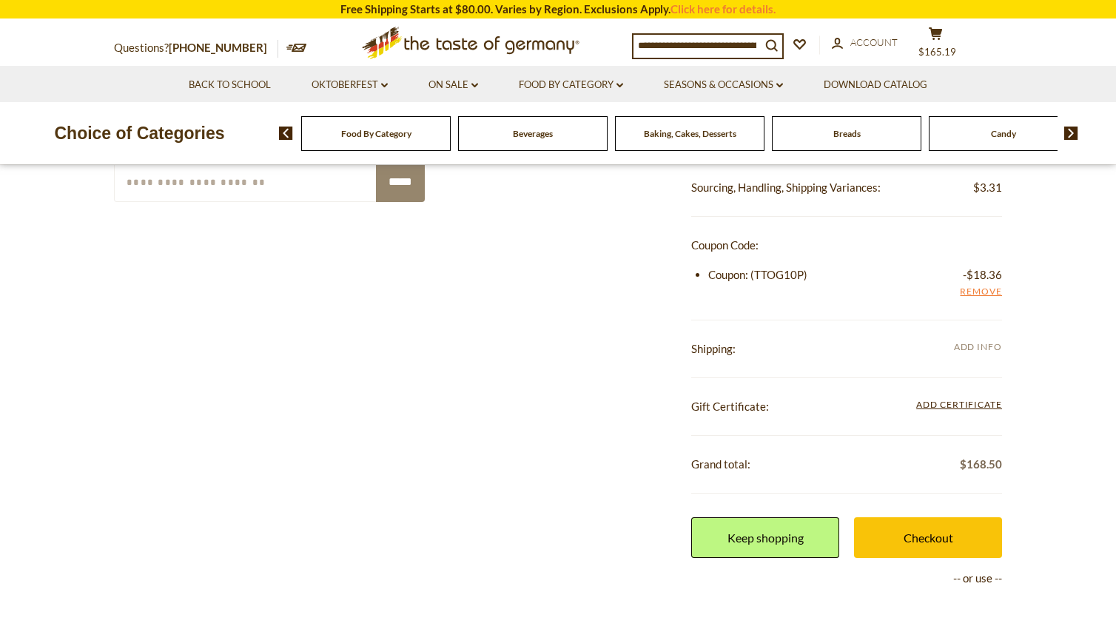
click at [967, 349] on span "Add Info" at bounding box center [978, 346] width 48 height 11
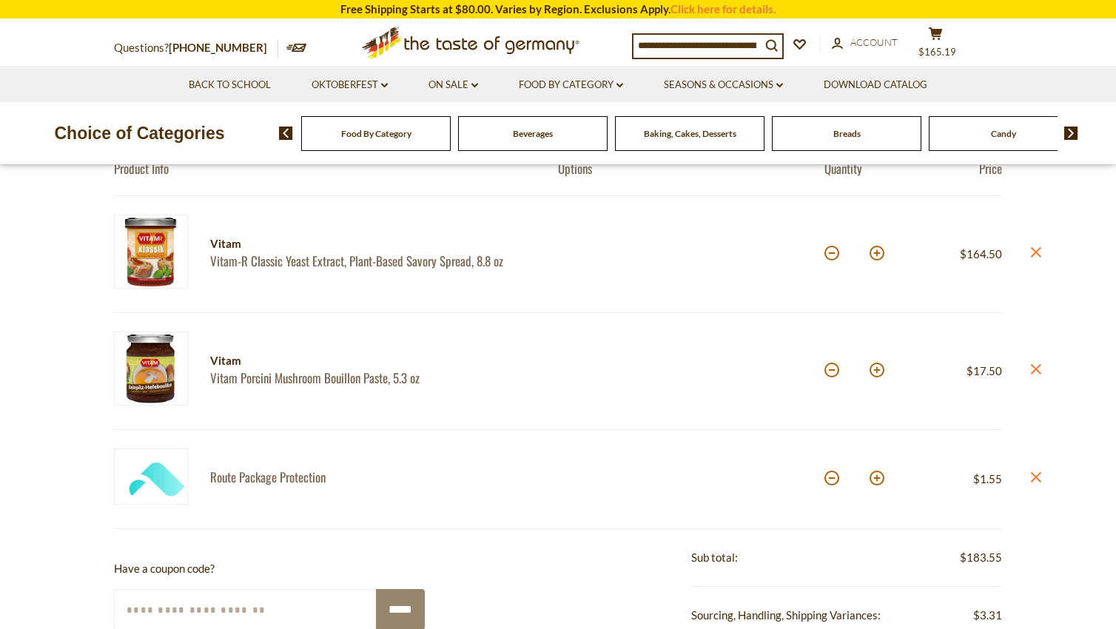
scroll to position [0, 0]
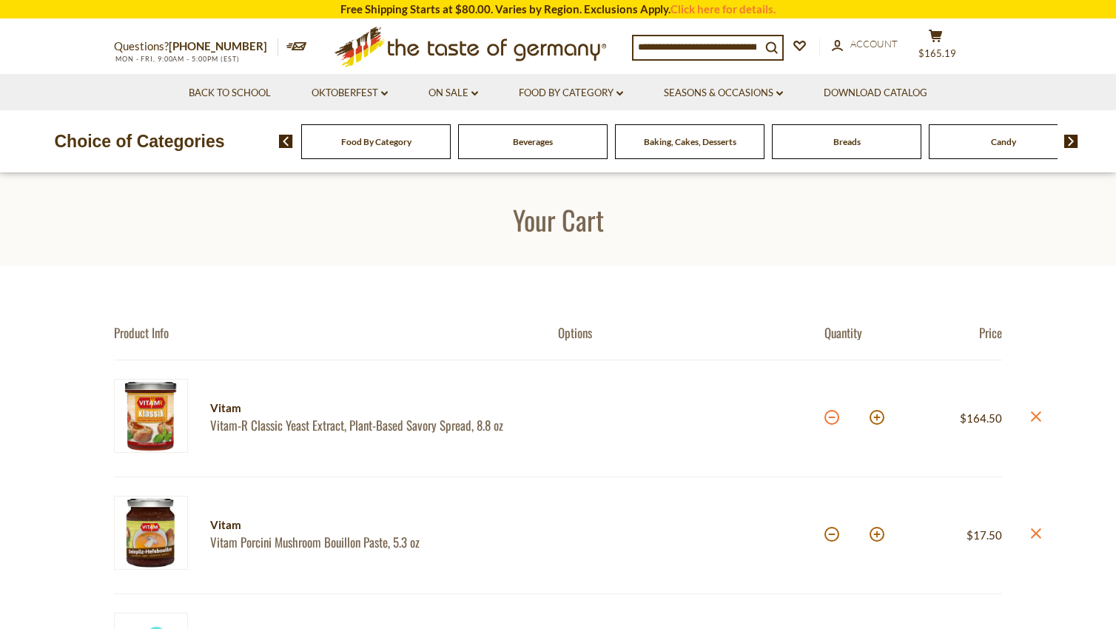
click at [830, 418] on button at bounding box center [832, 417] width 15 height 15
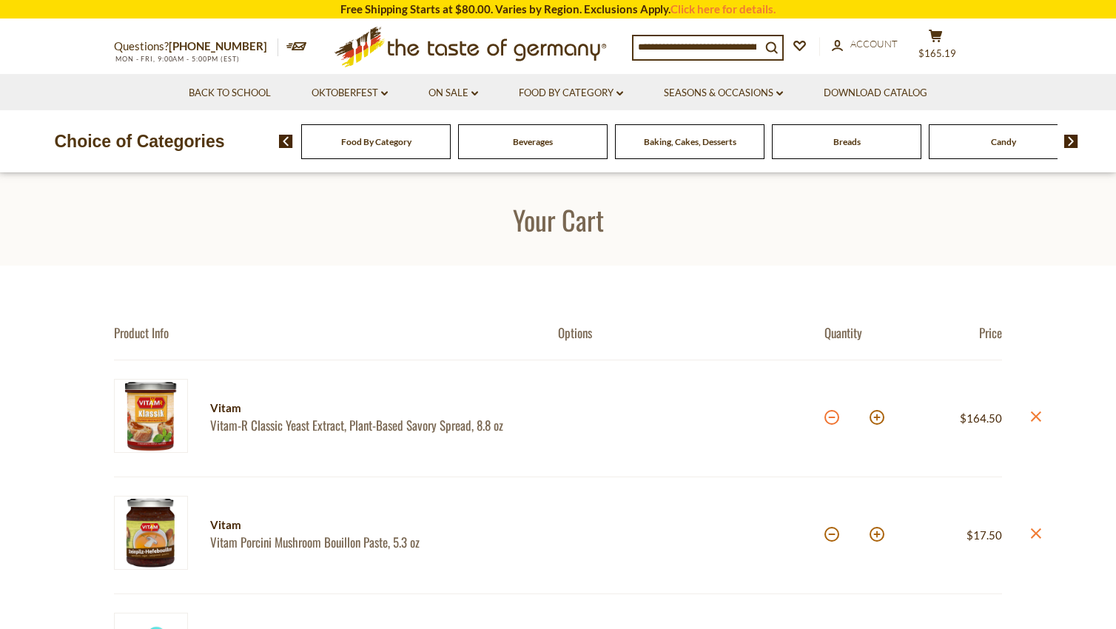
type input "*"
click at [830, 418] on button at bounding box center [832, 417] width 15 height 15
type input "*"
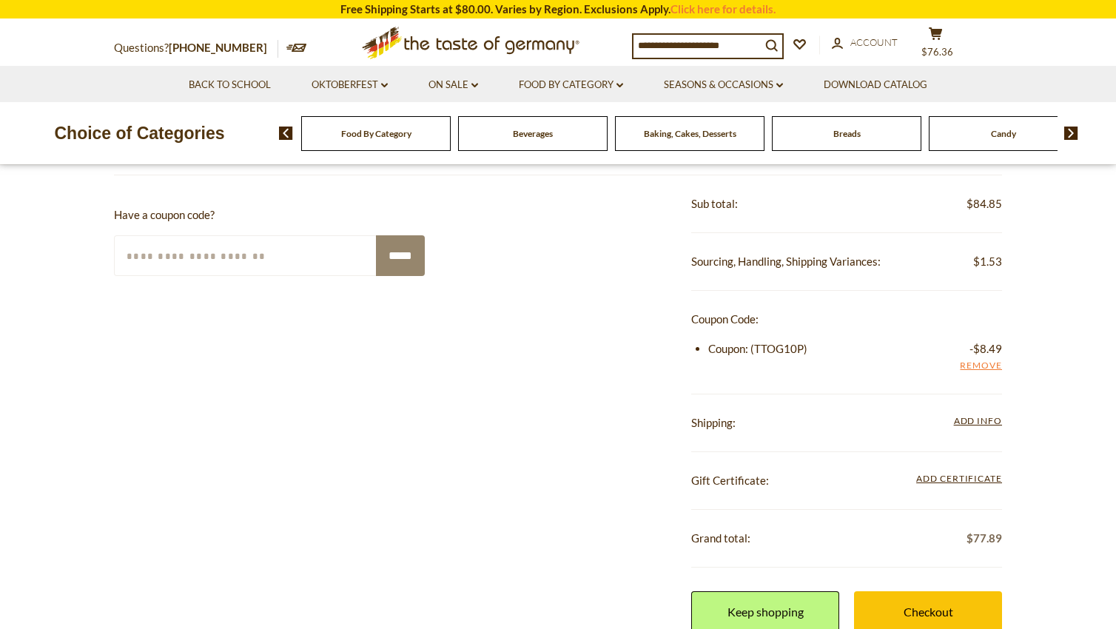
scroll to position [666, 0]
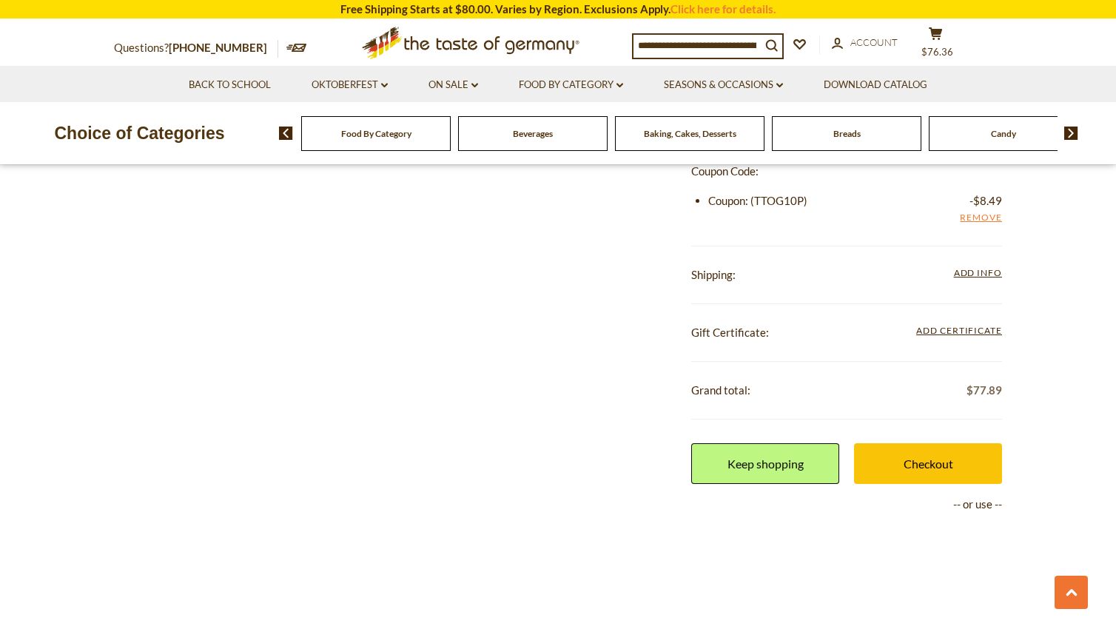
click at [982, 274] on span "Add Info" at bounding box center [978, 272] width 48 height 11
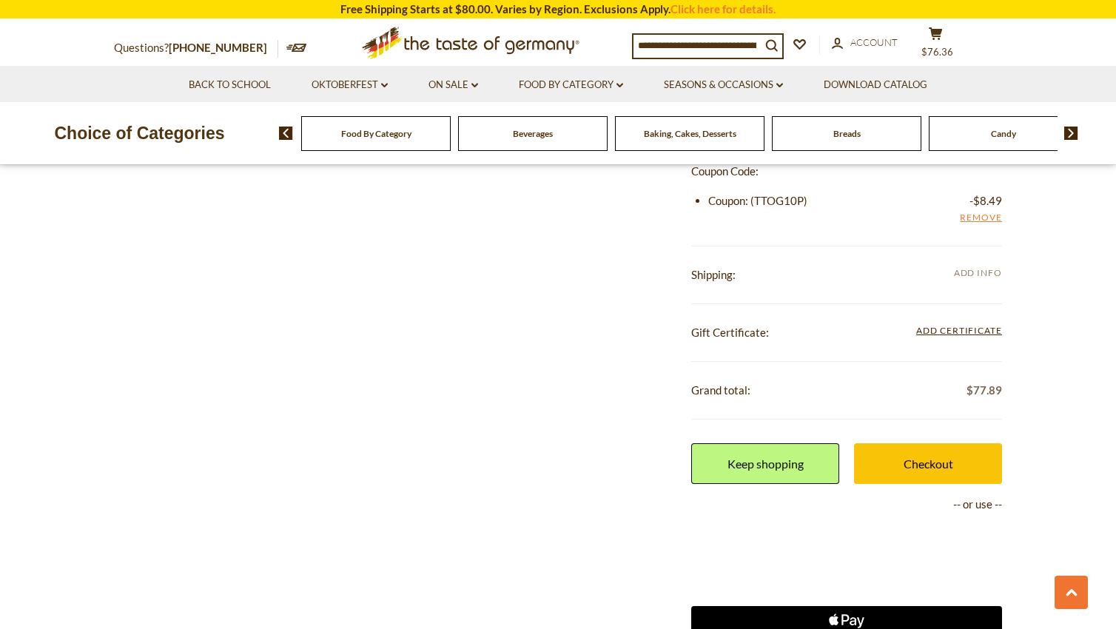
click at [979, 275] on span "Add Info" at bounding box center [978, 272] width 48 height 11
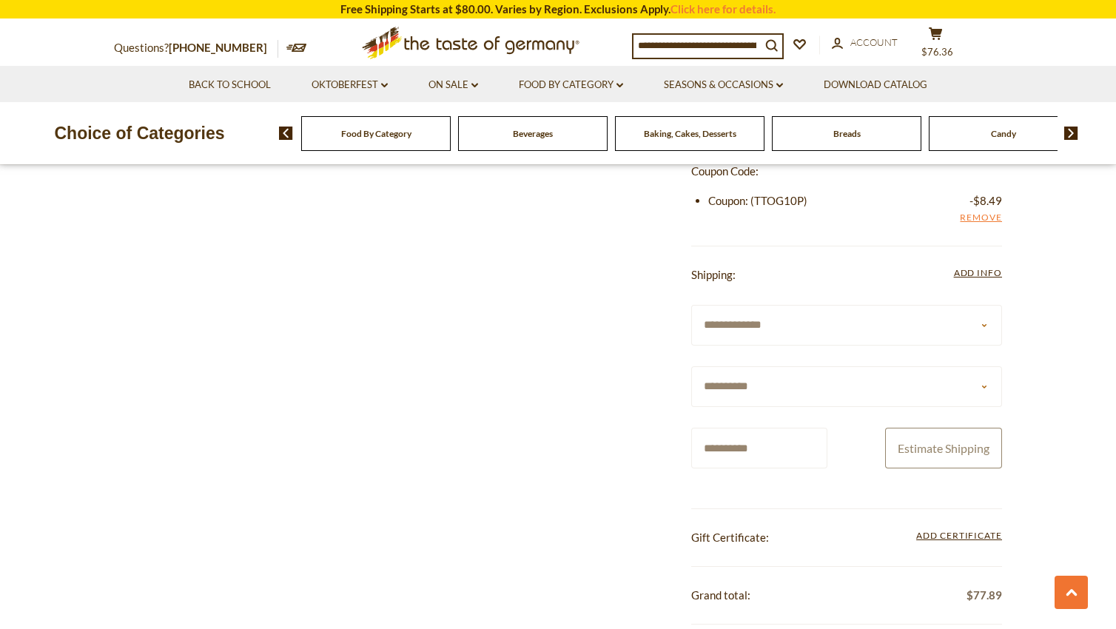
click at [937, 454] on button "Estimate Shipping" at bounding box center [943, 448] width 117 height 41
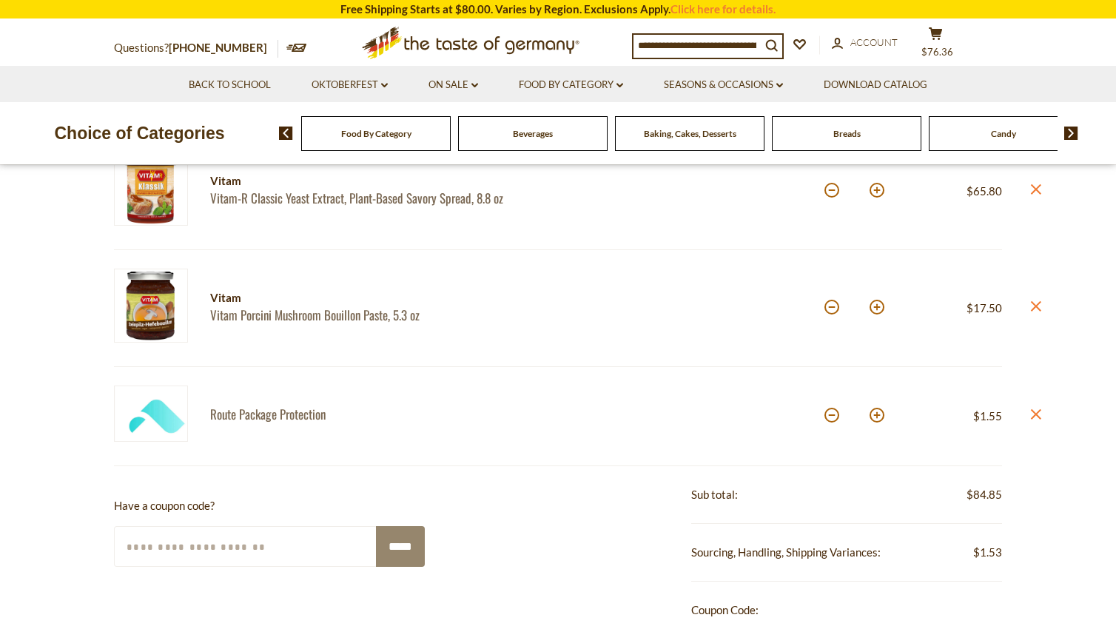
scroll to position [222, 0]
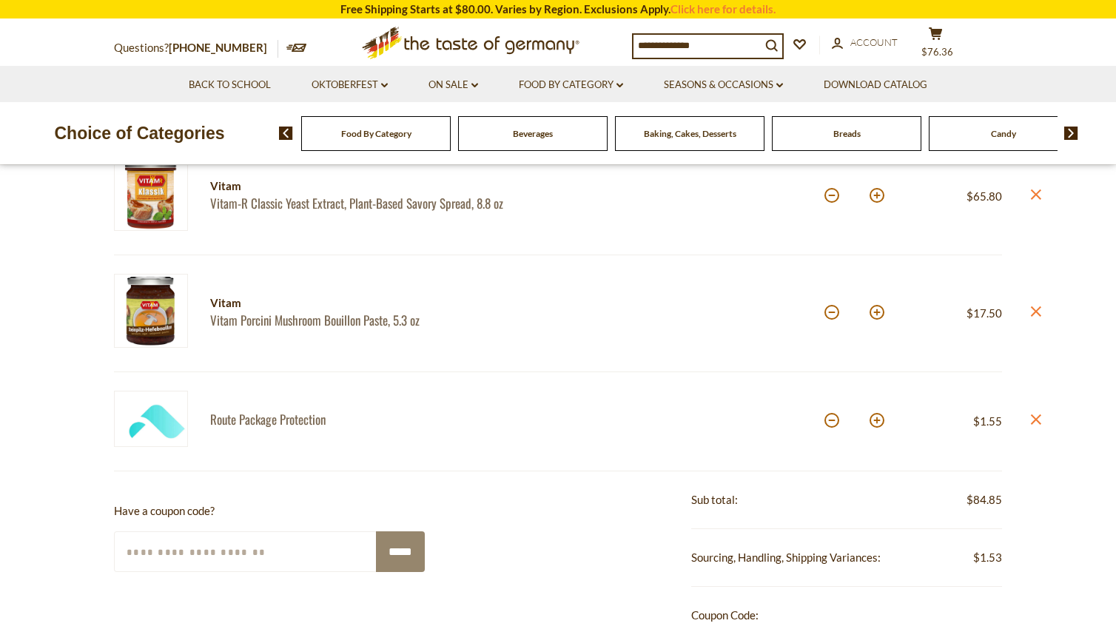
click at [885, 198] on div "Quantity: *" at bounding box center [869, 196] width 89 height 79
click at [879, 197] on button at bounding box center [877, 195] width 15 height 15
type input "*"
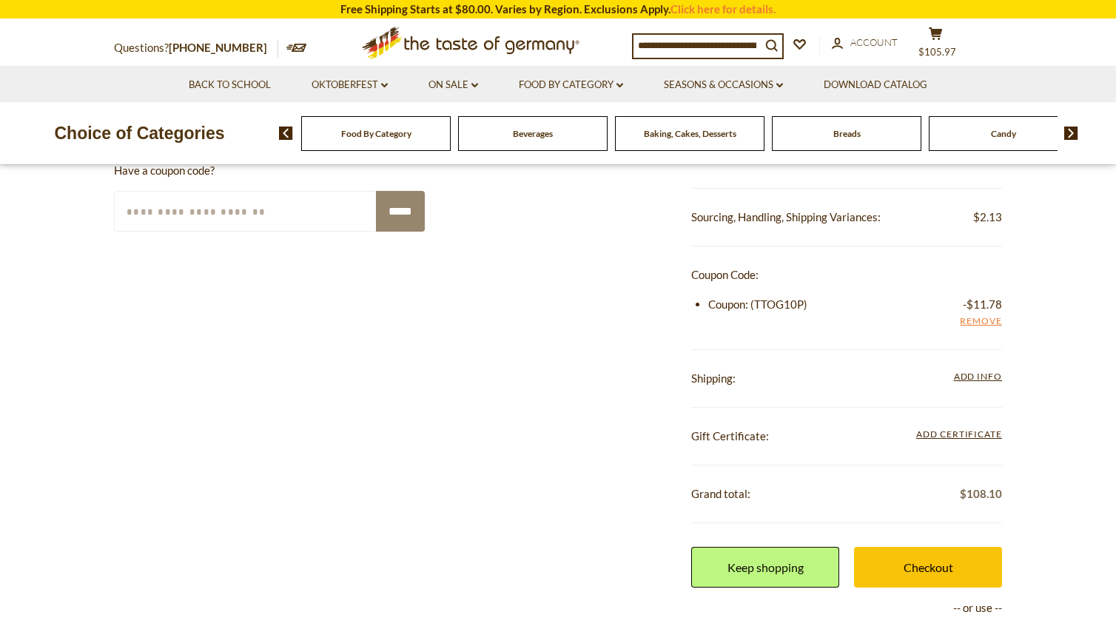
scroll to position [592, 0]
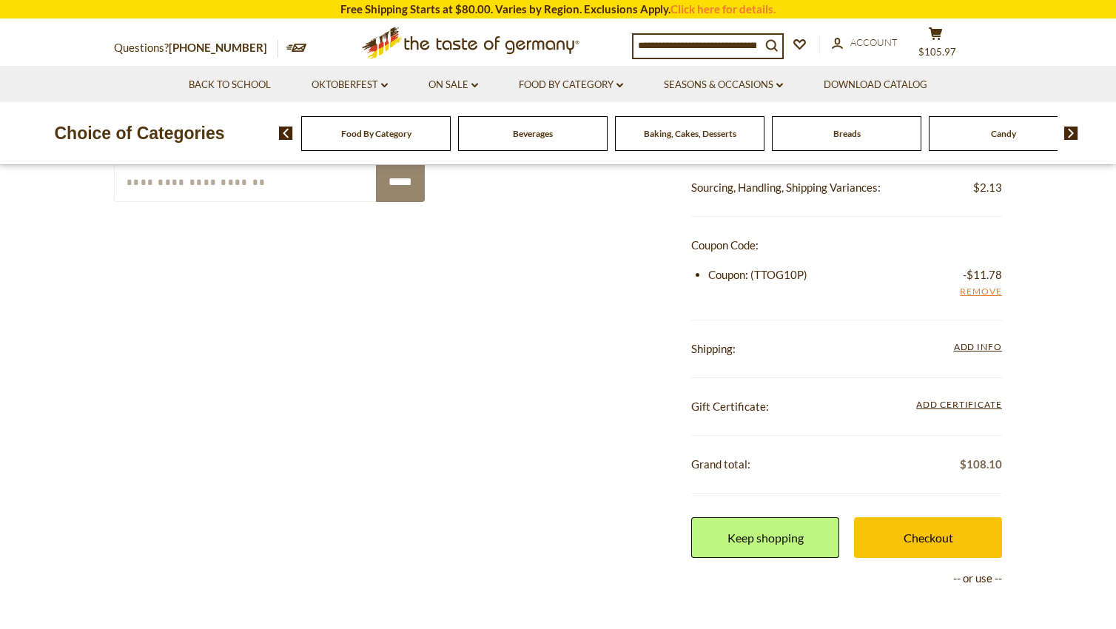
click at [968, 348] on span "Add Info" at bounding box center [978, 346] width 48 height 11
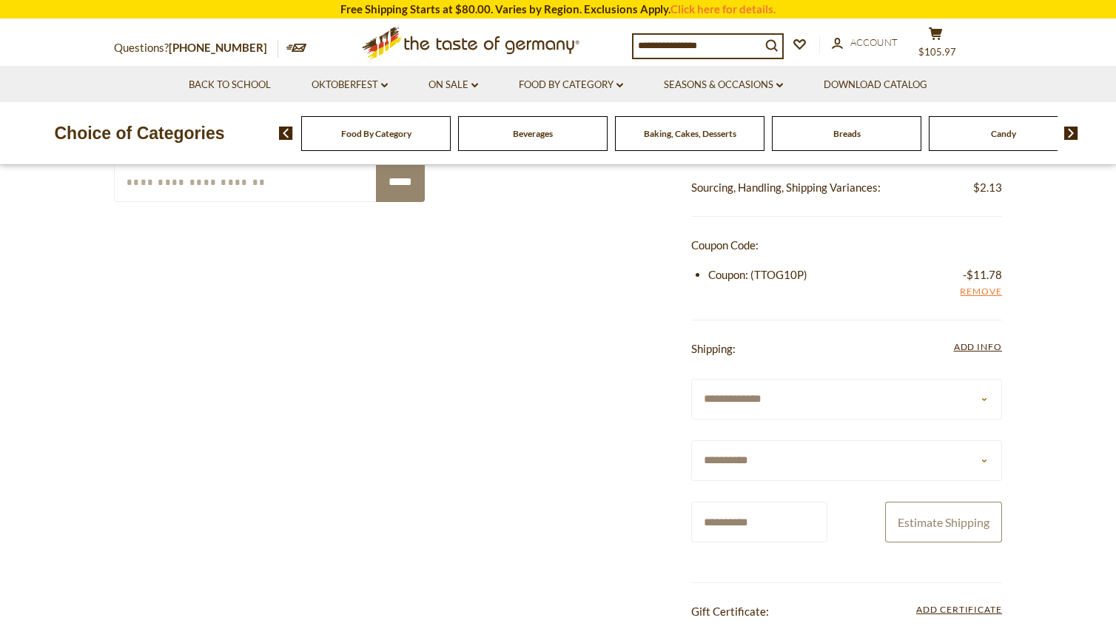
click at [931, 525] on button "Estimate Shipping" at bounding box center [943, 522] width 117 height 41
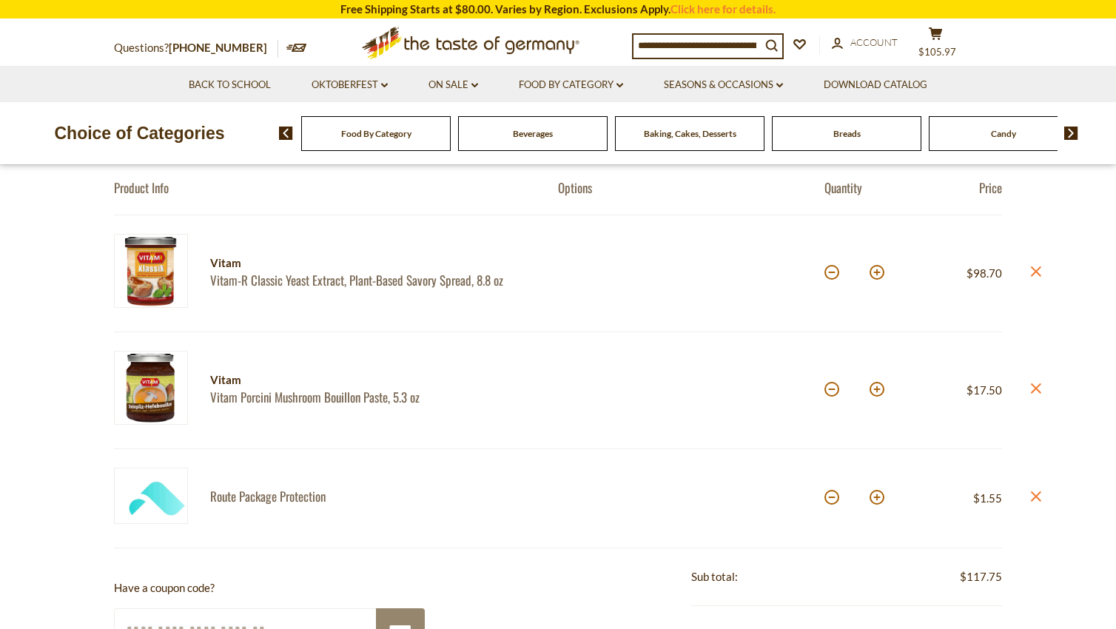
scroll to position [74, 0]
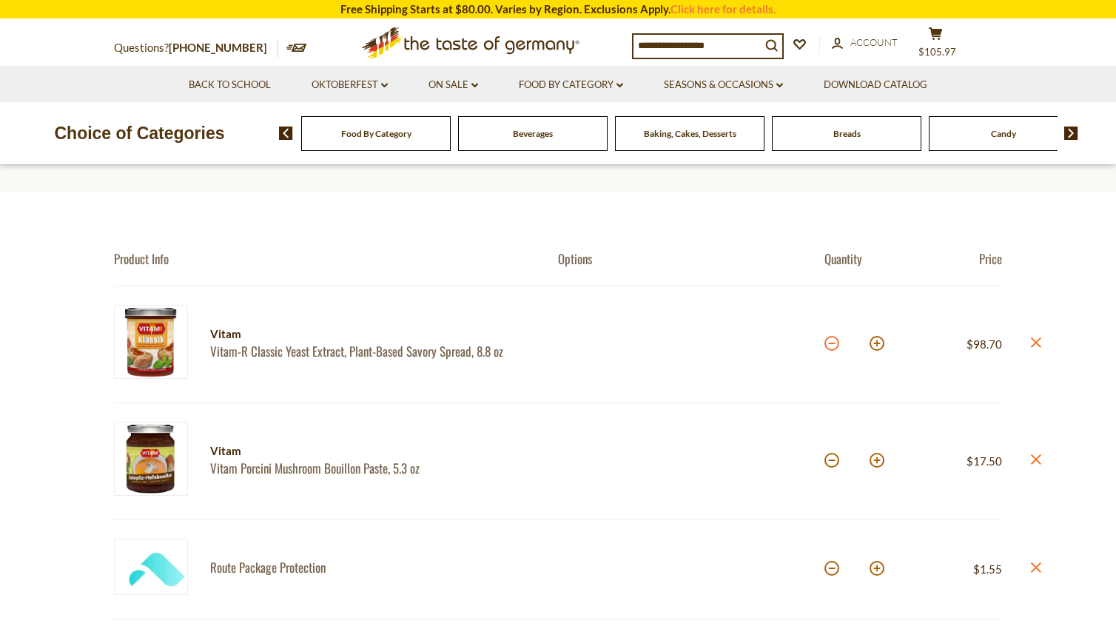
click at [836, 346] on button at bounding box center [832, 343] width 15 height 15
type input "*"
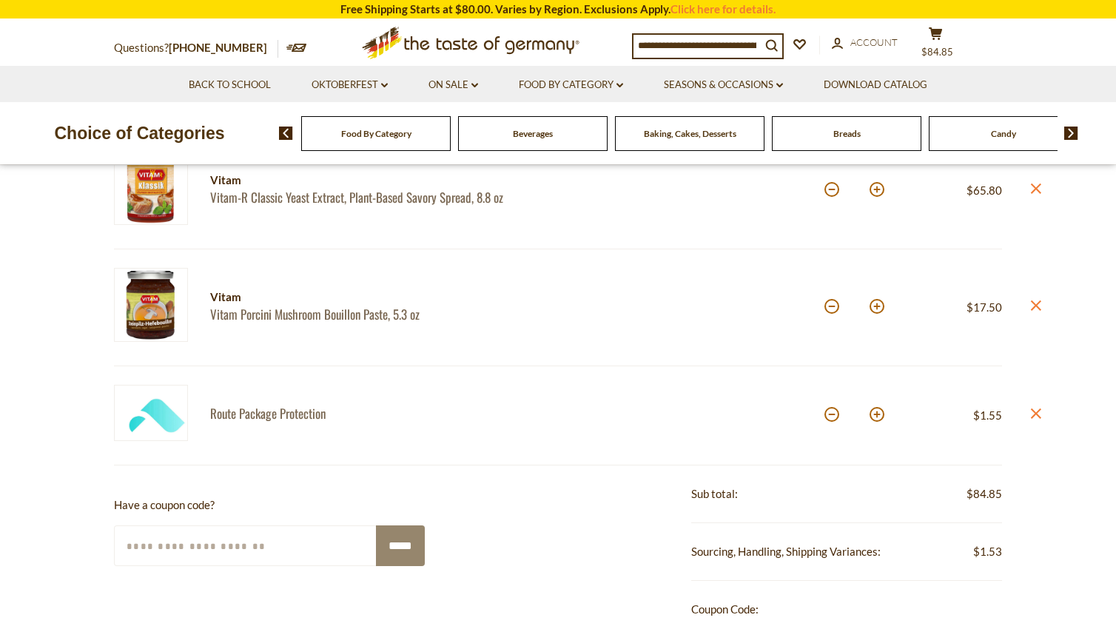
scroll to position [518, 0]
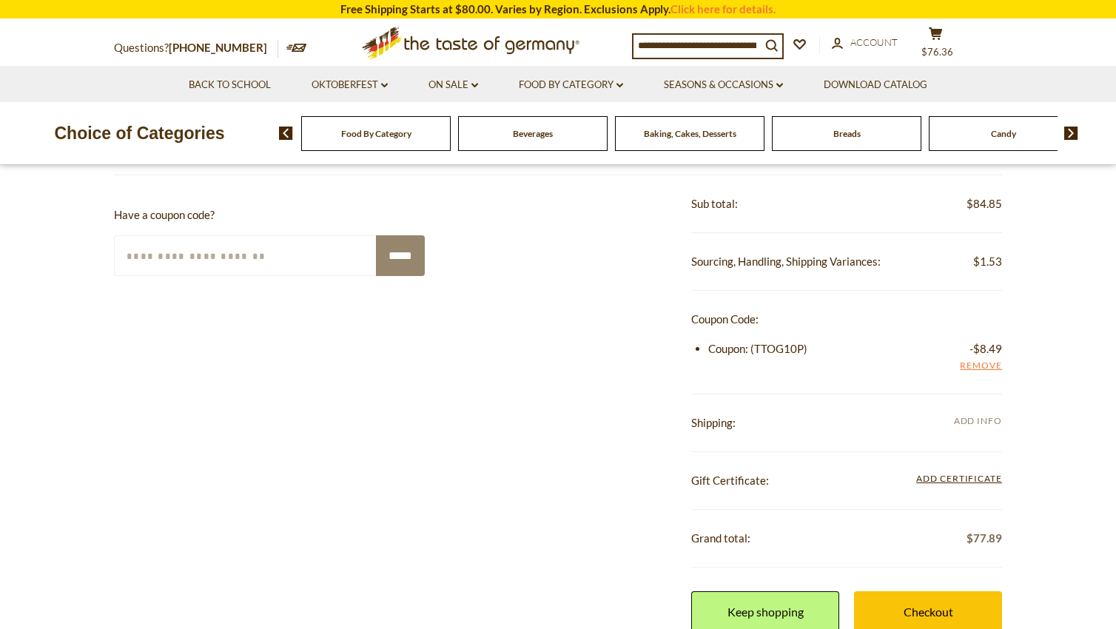
click at [980, 423] on span "Add Info" at bounding box center [978, 420] width 48 height 11
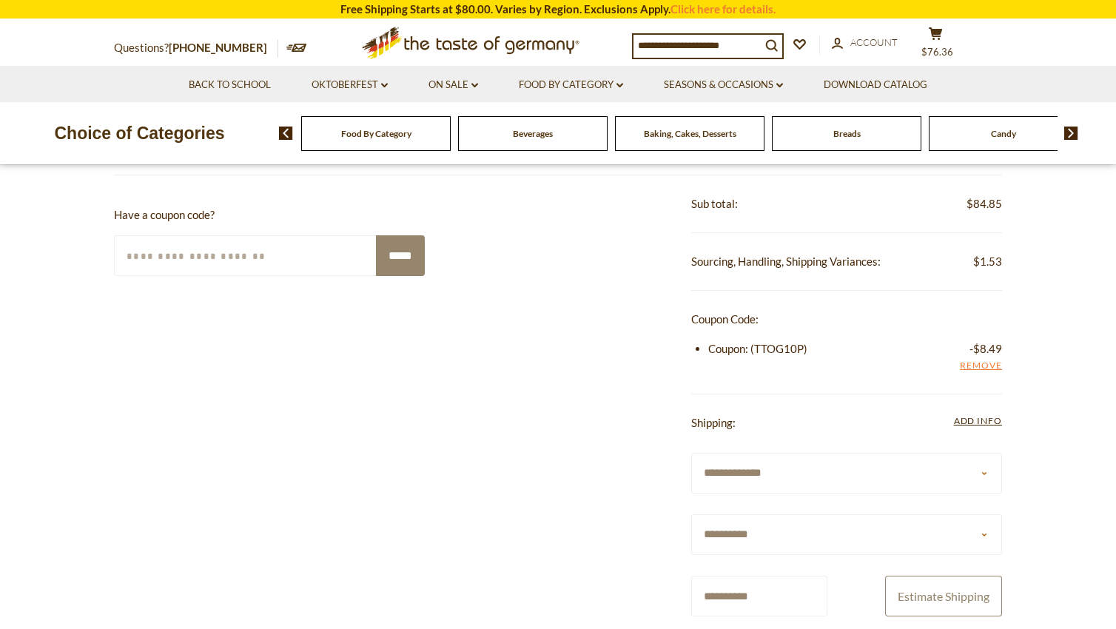
click at [930, 596] on button "Estimate Shipping" at bounding box center [943, 596] width 117 height 41
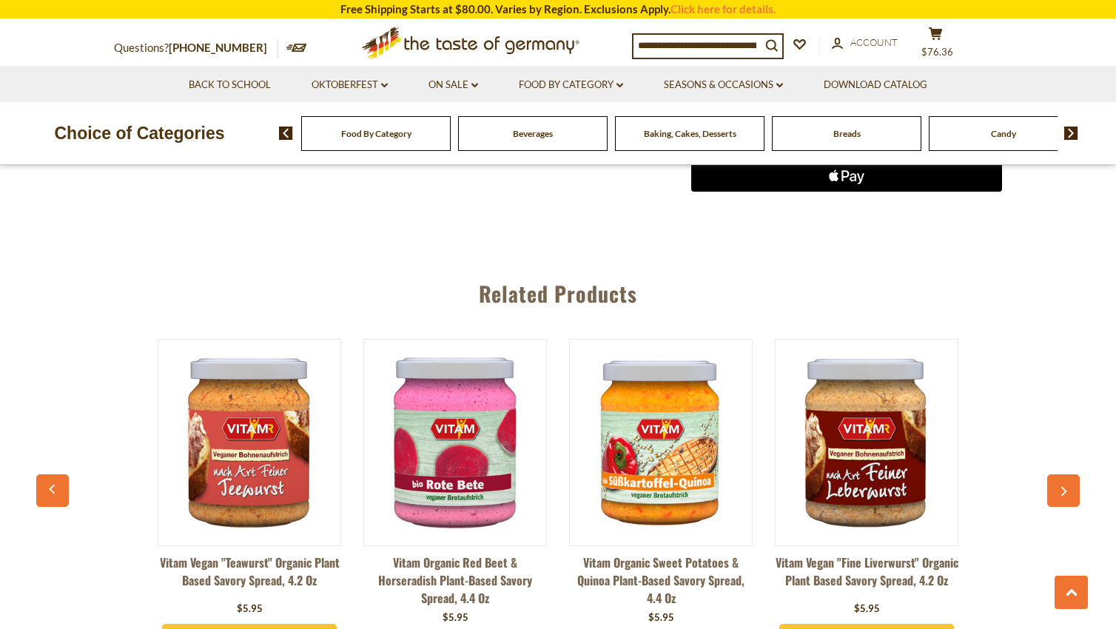
scroll to position [1184, 0]
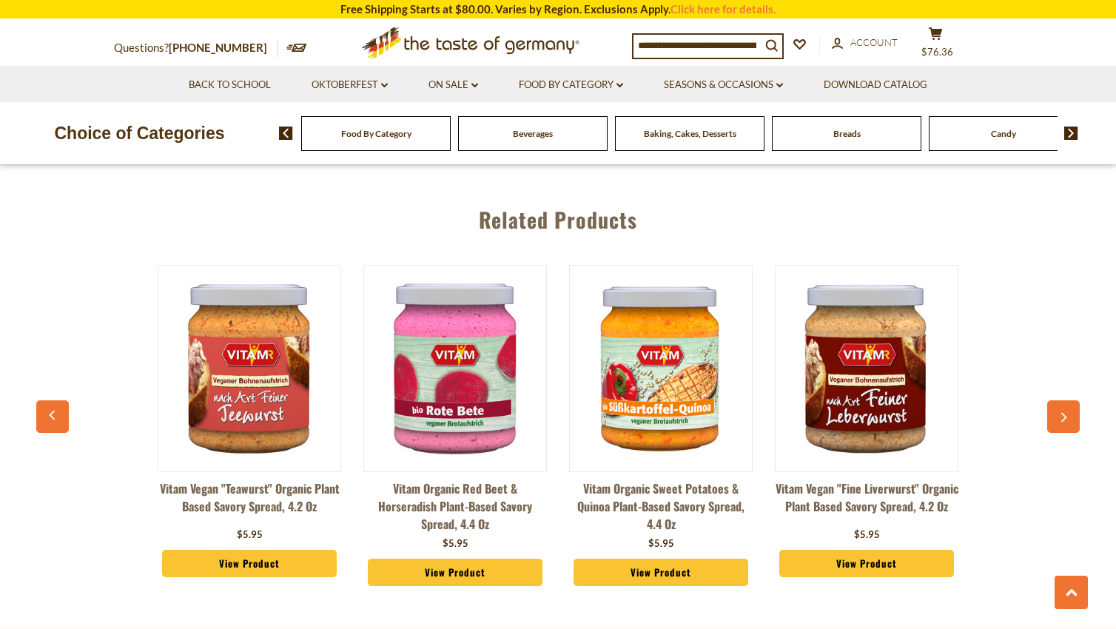
click at [865, 439] on img at bounding box center [867, 369] width 182 height 182
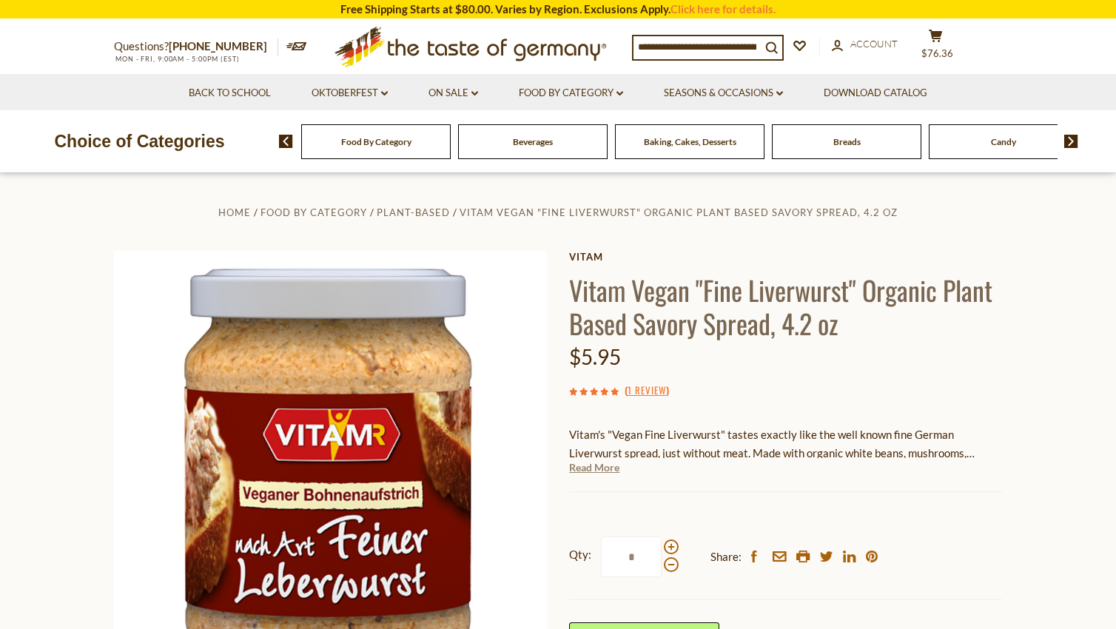
click at [597, 465] on link "Read More" at bounding box center [594, 467] width 50 height 15
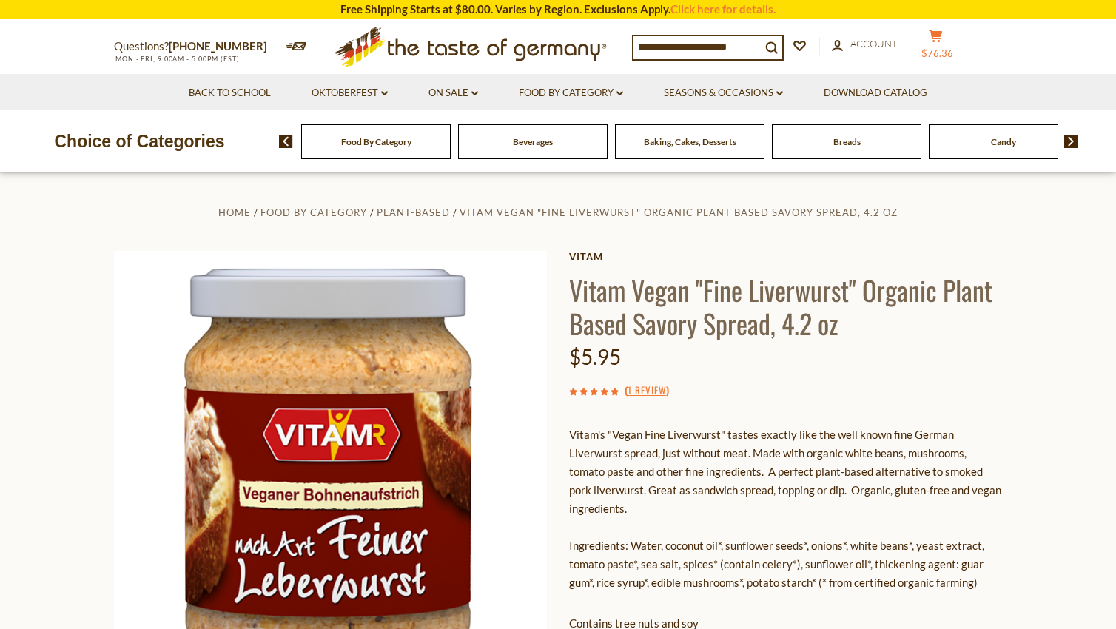
click at [948, 46] on button "cart $76.36" at bounding box center [935, 47] width 44 height 37
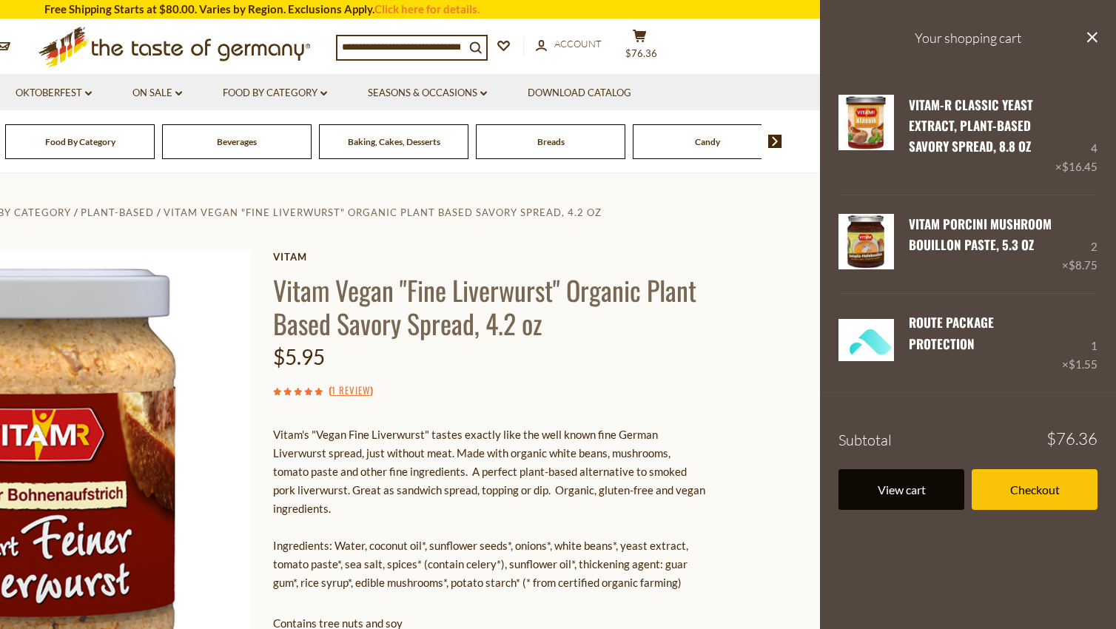
click at [889, 490] on link "View cart" at bounding box center [902, 489] width 126 height 41
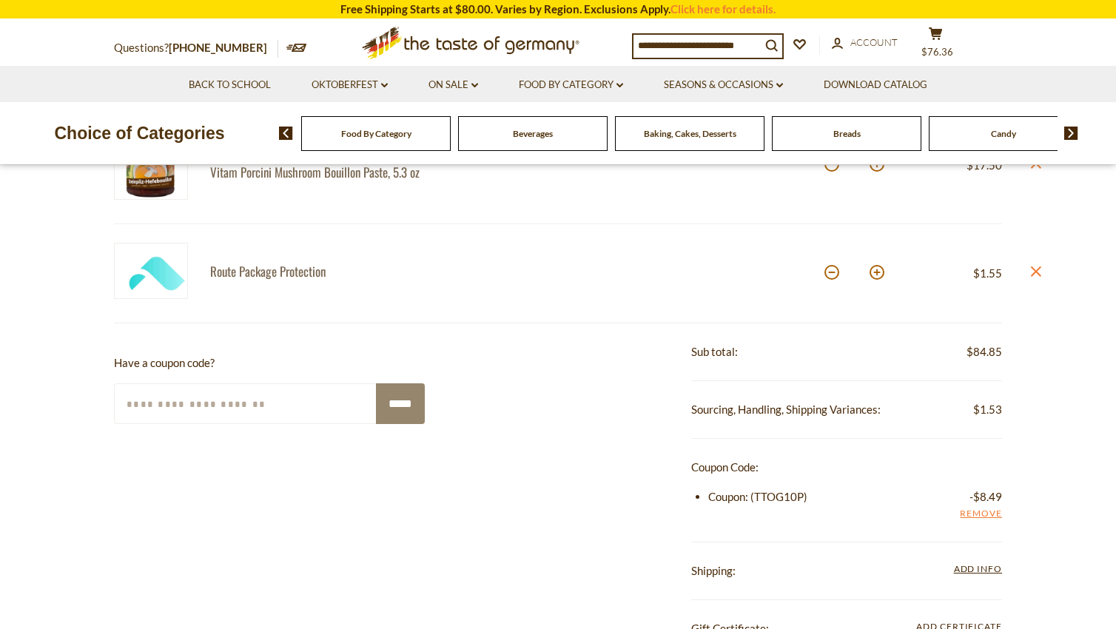
scroll to position [74, 0]
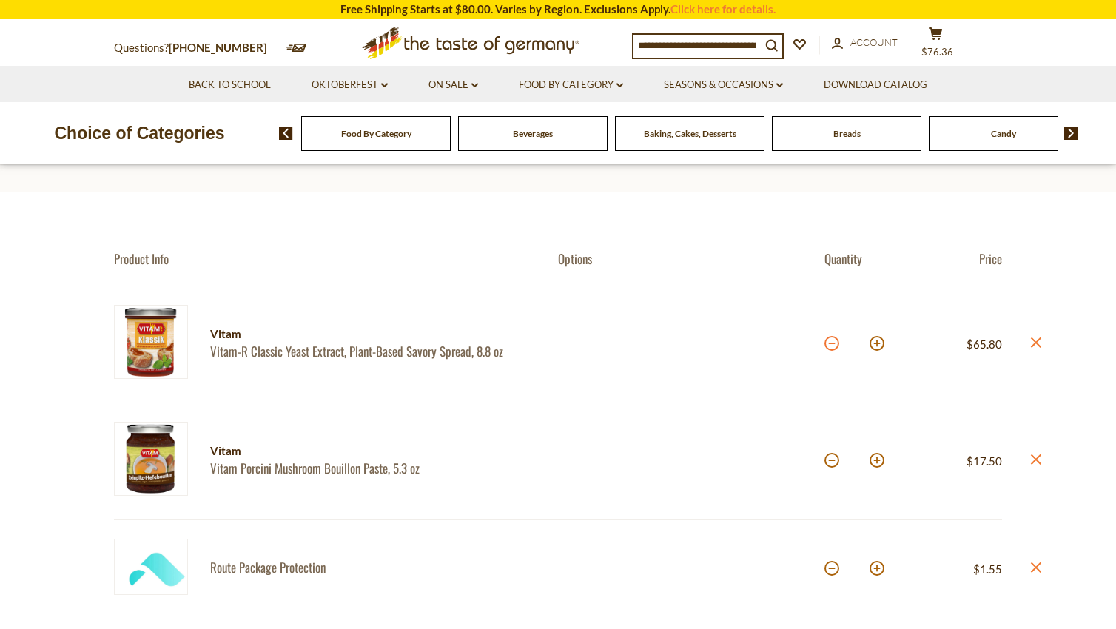
click at [828, 346] on button at bounding box center [832, 343] width 15 height 15
type input "*"
click at [836, 347] on button at bounding box center [832, 343] width 15 height 15
type input "*"
click at [833, 466] on button at bounding box center [832, 460] width 15 height 15
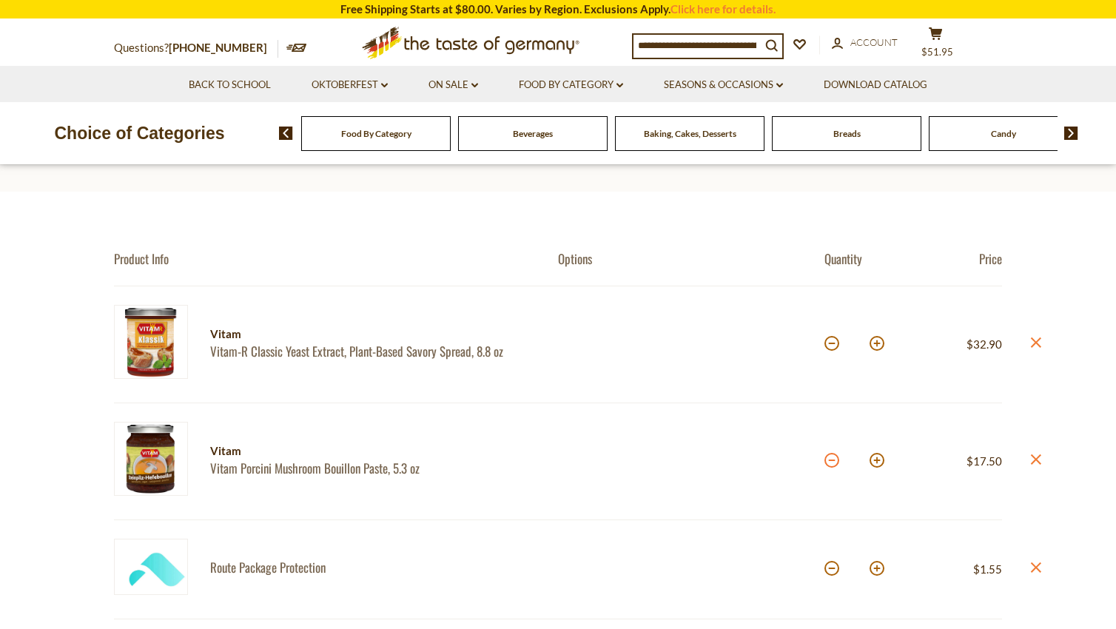
type input "*"
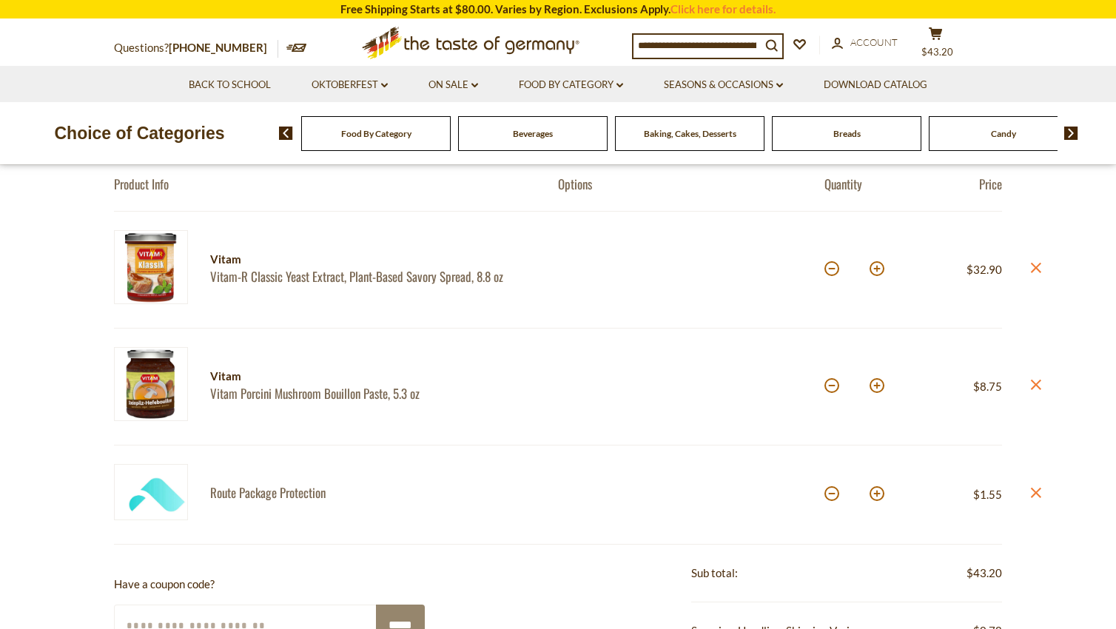
scroll to position [296, 0]
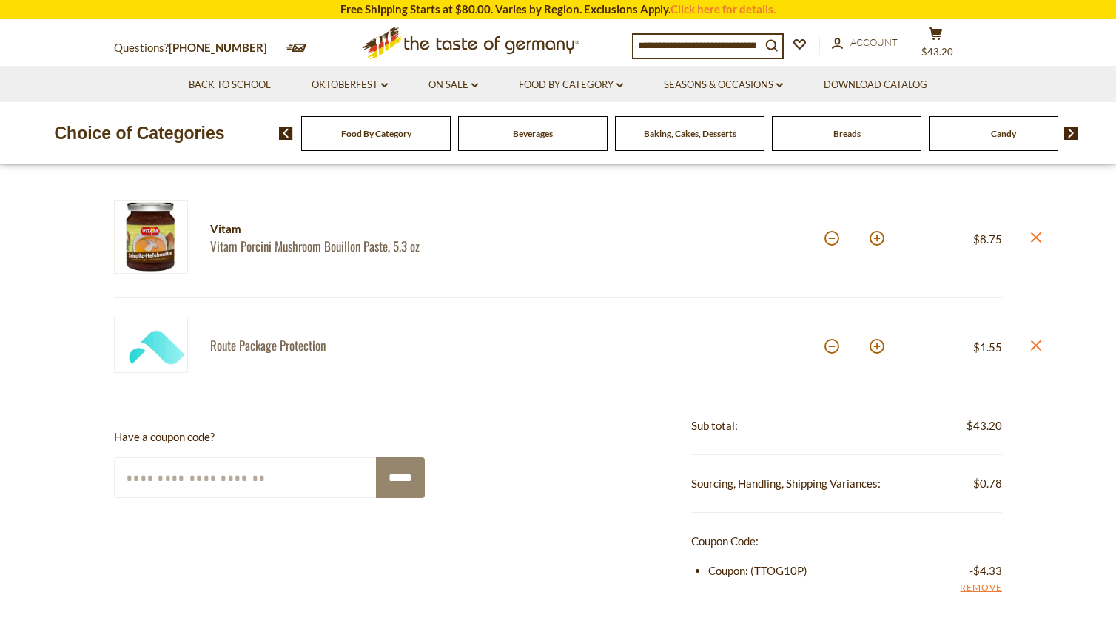
drag, startPoint x: 232, startPoint y: 246, endPoint x: 241, endPoint y: 248, distance: 8.4
click at [232, 246] on link "Vitam Porcini Mushroom Bouillon Paste, 5.3 oz" at bounding box center [371, 246] width 322 height 16
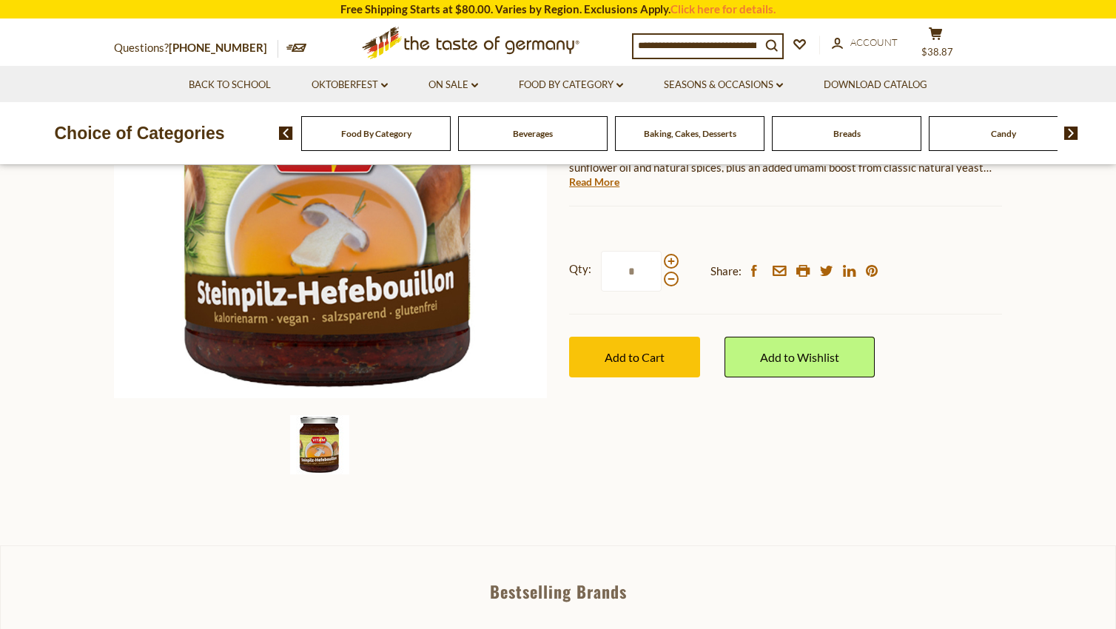
scroll to position [148, 0]
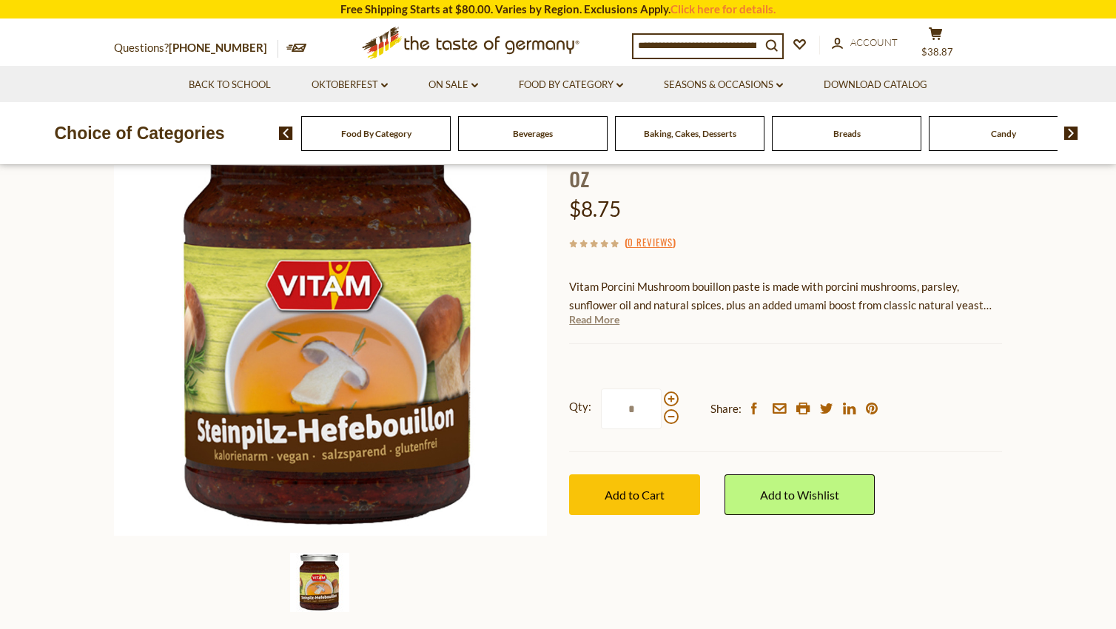
click at [603, 321] on link "Read More" at bounding box center [594, 319] width 50 height 15
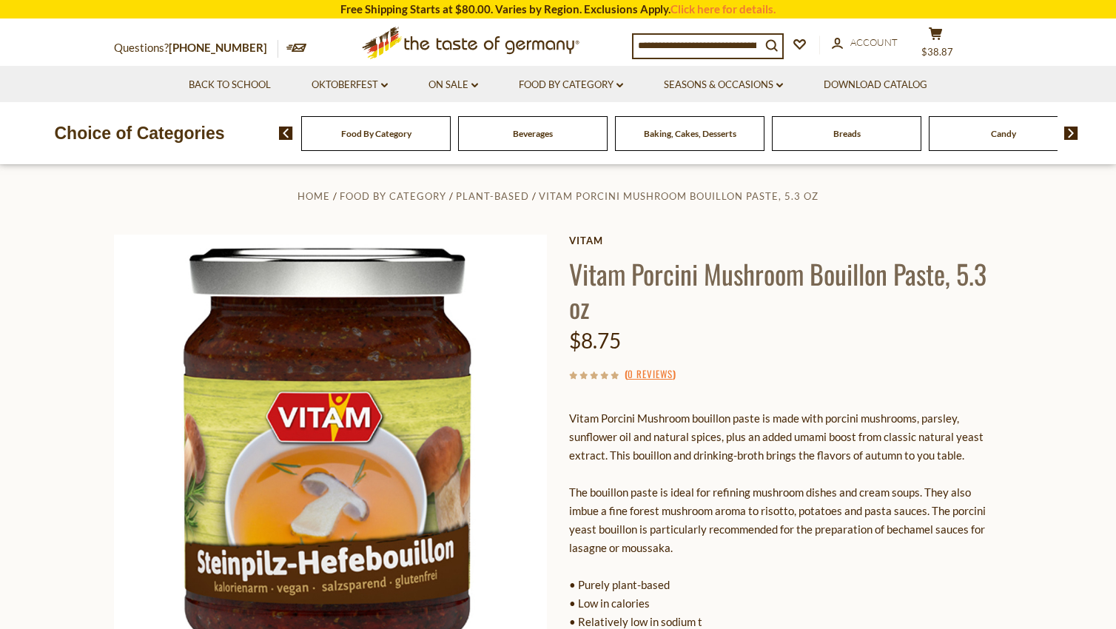
scroll to position [0, 0]
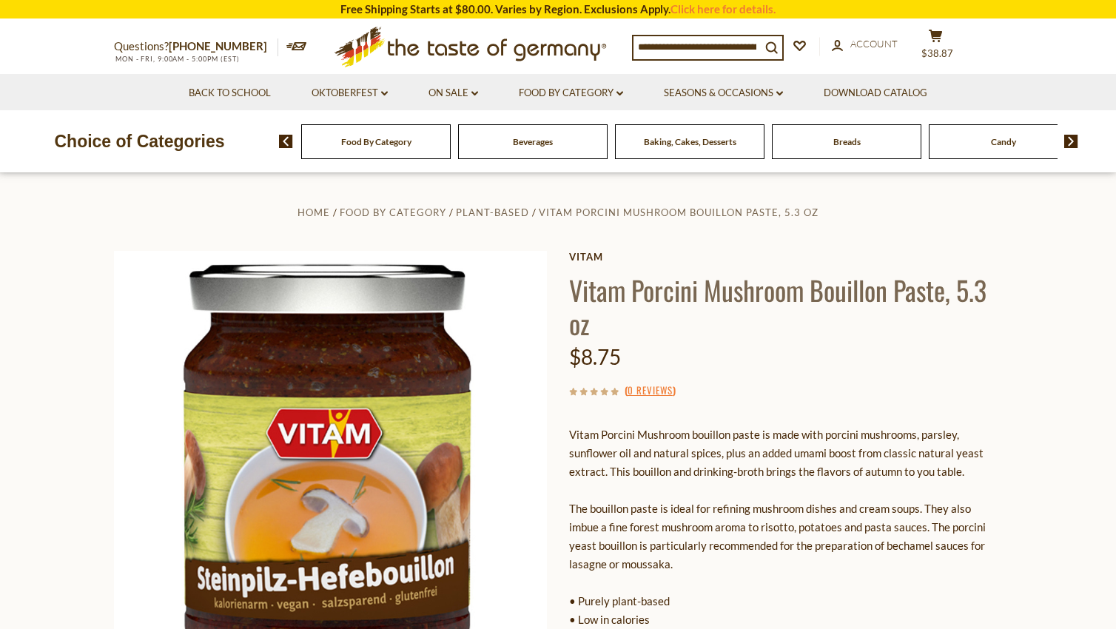
click at [674, 45] on input at bounding box center [697, 46] width 127 height 21
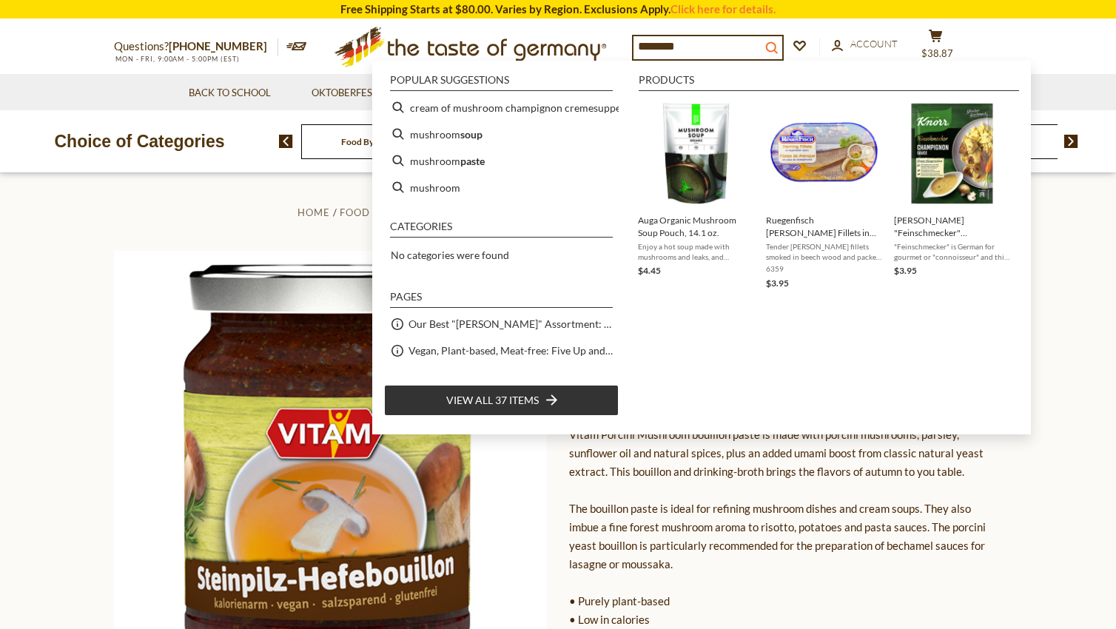
type input "********"
click at [778, 43] on icon "search_icon" at bounding box center [771, 47] width 13 height 13
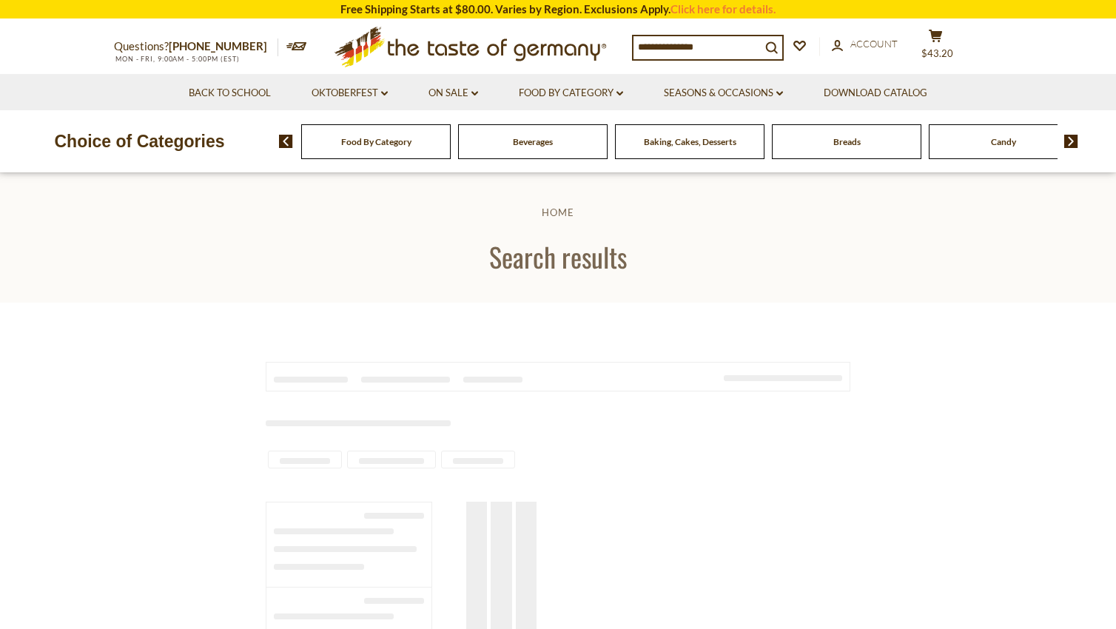
type input "********"
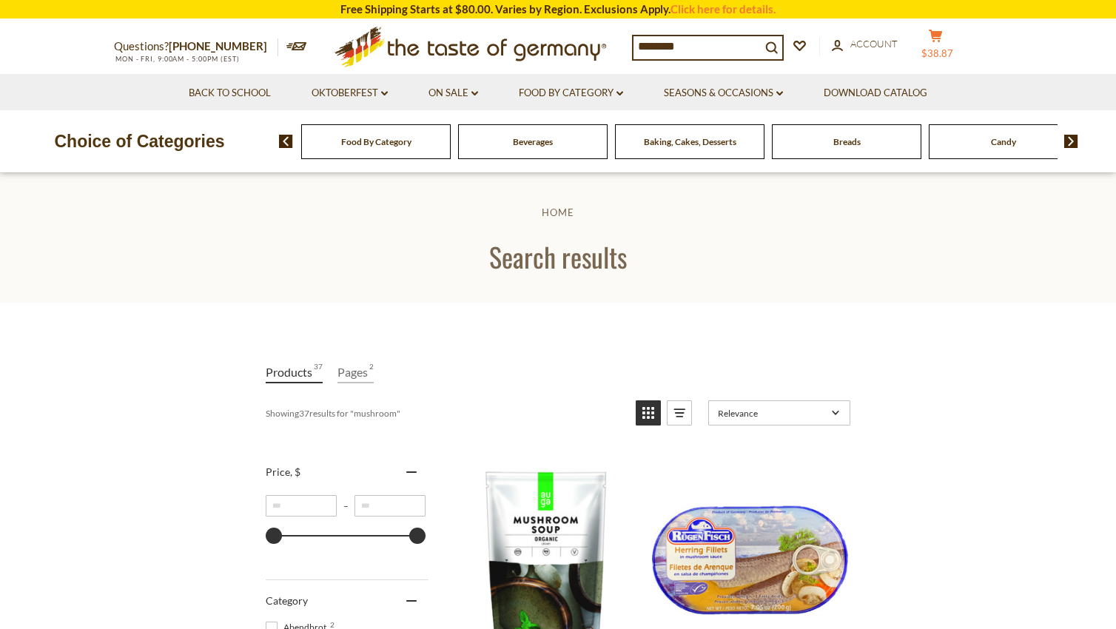
click at [945, 53] on span "$38.87" at bounding box center [938, 53] width 32 height 12
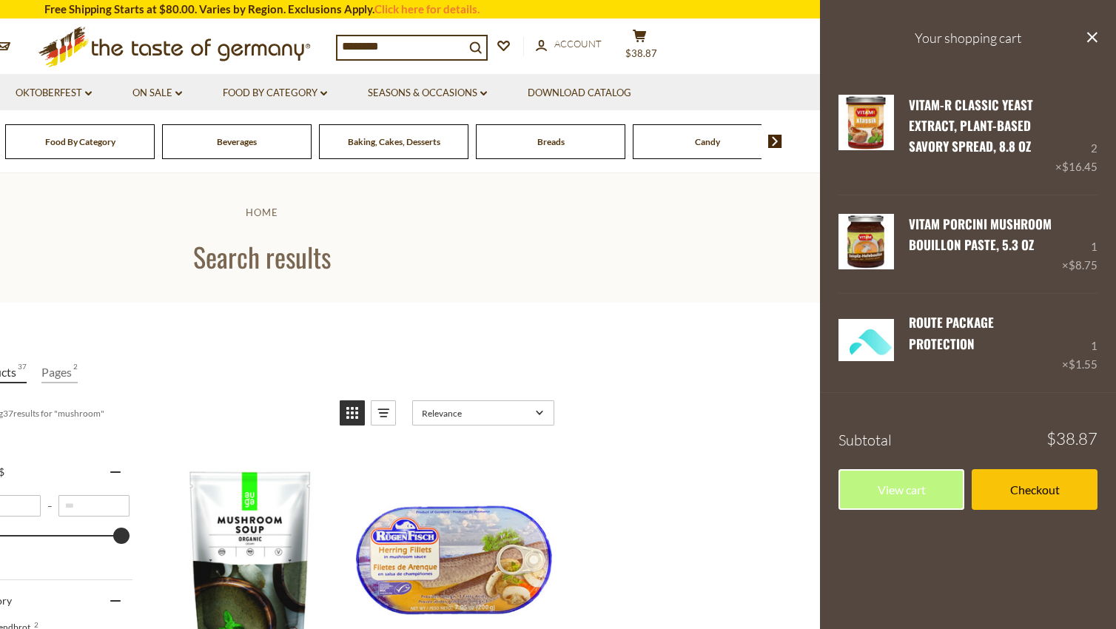
drag, startPoint x: 919, startPoint y: 492, endPoint x: 816, endPoint y: 450, distance: 111.9
click at [919, 491] on link "View cart" at bounding box center [902, 489] width 126 height 41
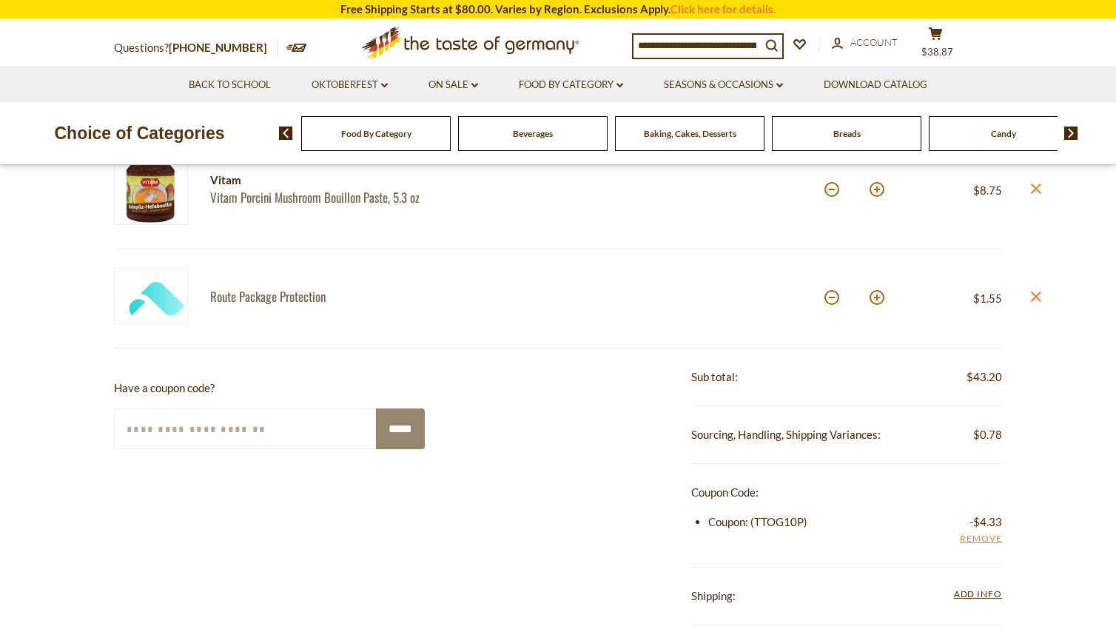
scroll to position [444, 0]
